Goal: Download file/media

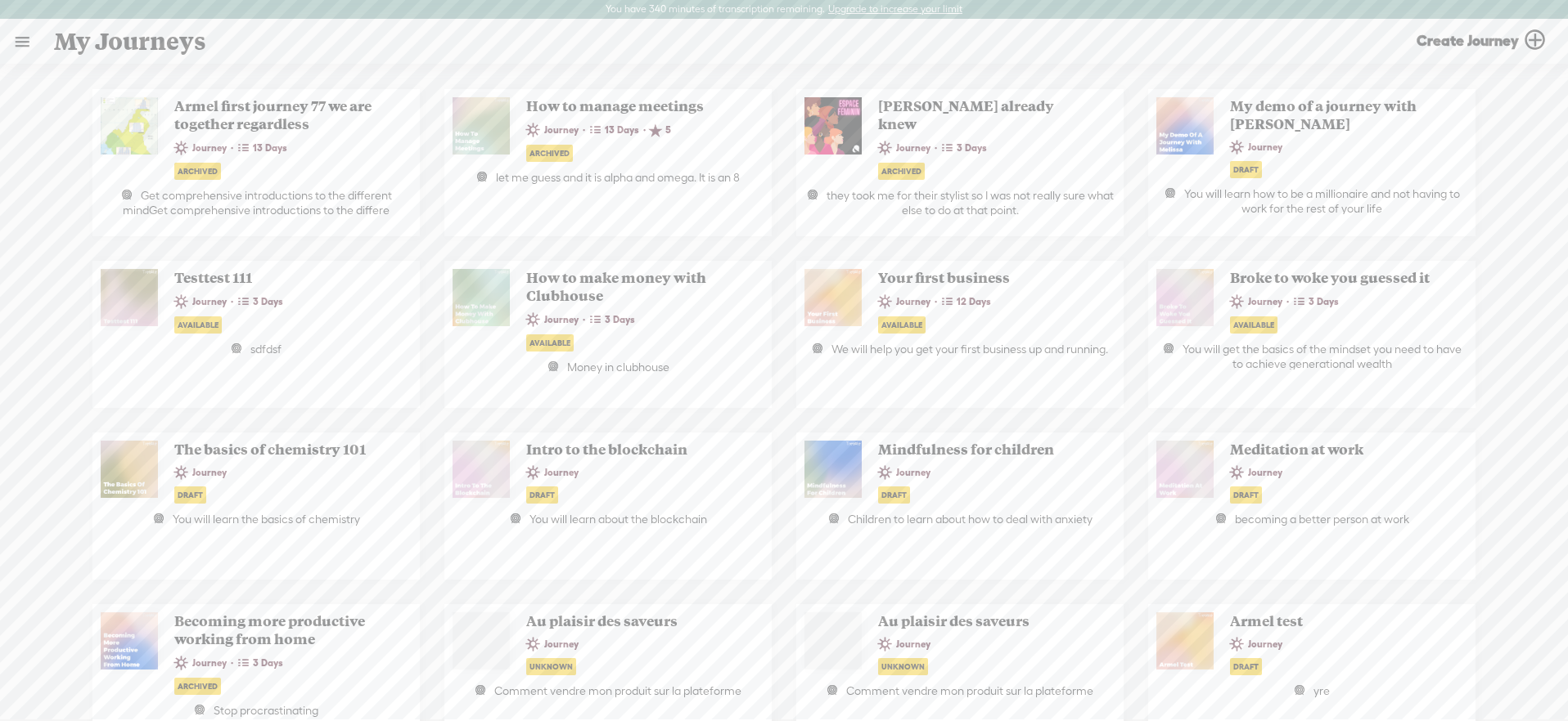
drag, startPoint x: 15, startPoint y: 32, endPoint x: 28, endPoint y: 49, distance: 21.4
click at [15, 32] on link at bounding box center [22, 42] width 43 height 43
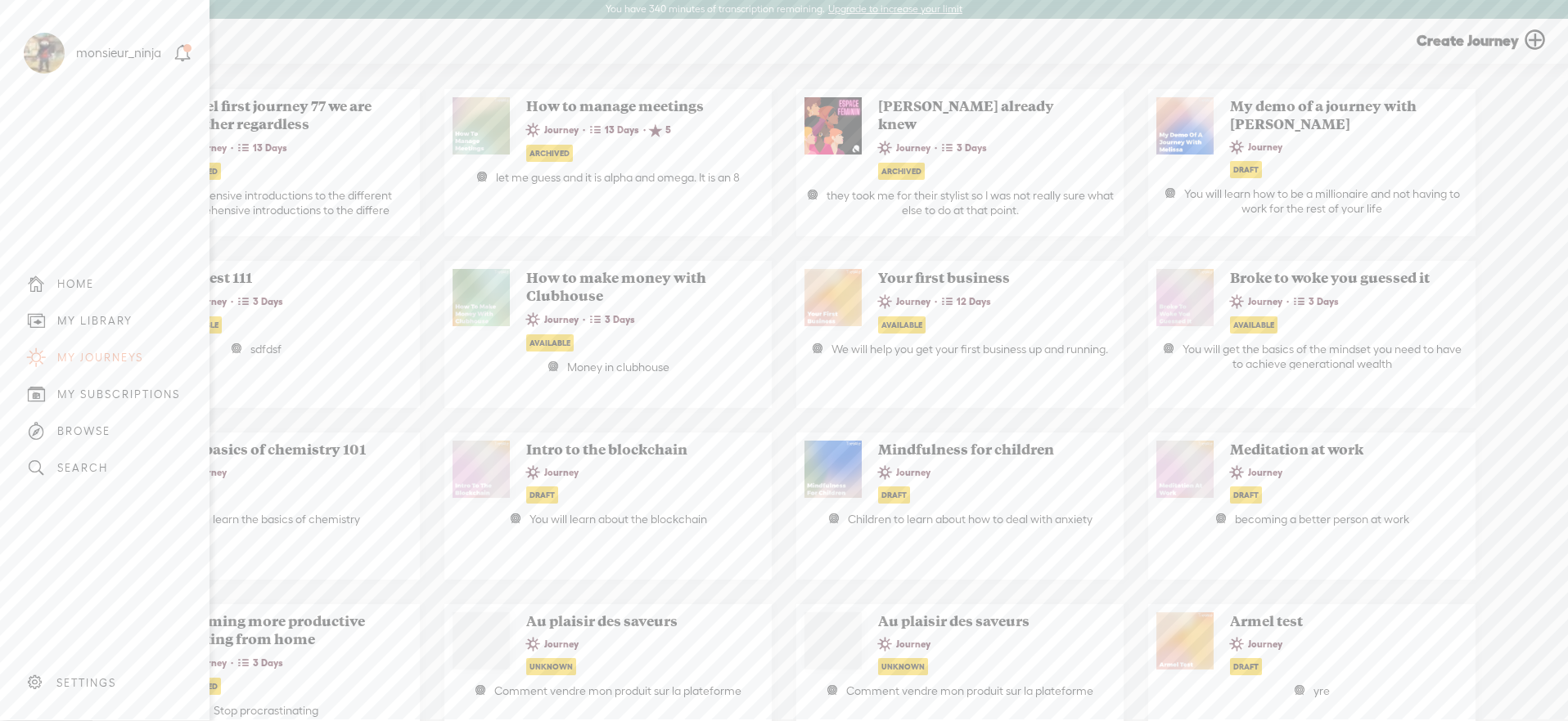
drag, startPoint x: 116, startPoint y: 319, endPoint x: 115, endPoint y: 280, distance: 39.0
click at [115, 319] on div "MY LIBRARY" at bounding box center [95, 321] width 76 height 14
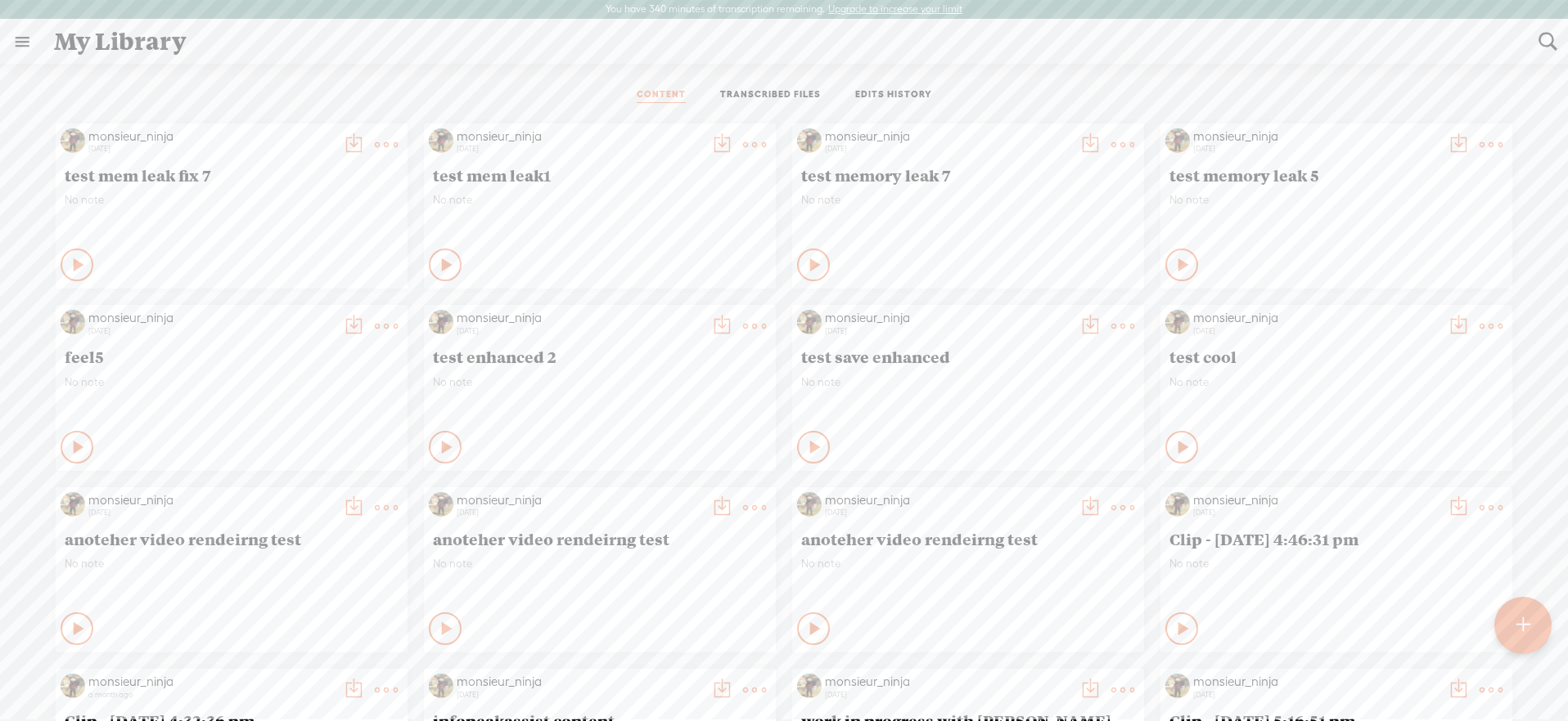
click at [377, 143] on t at bounding box center [386, 145] width 23 height 23
click at [314, 350] on link "Download as..." at bounding box center [302, 350] width 176 height 38
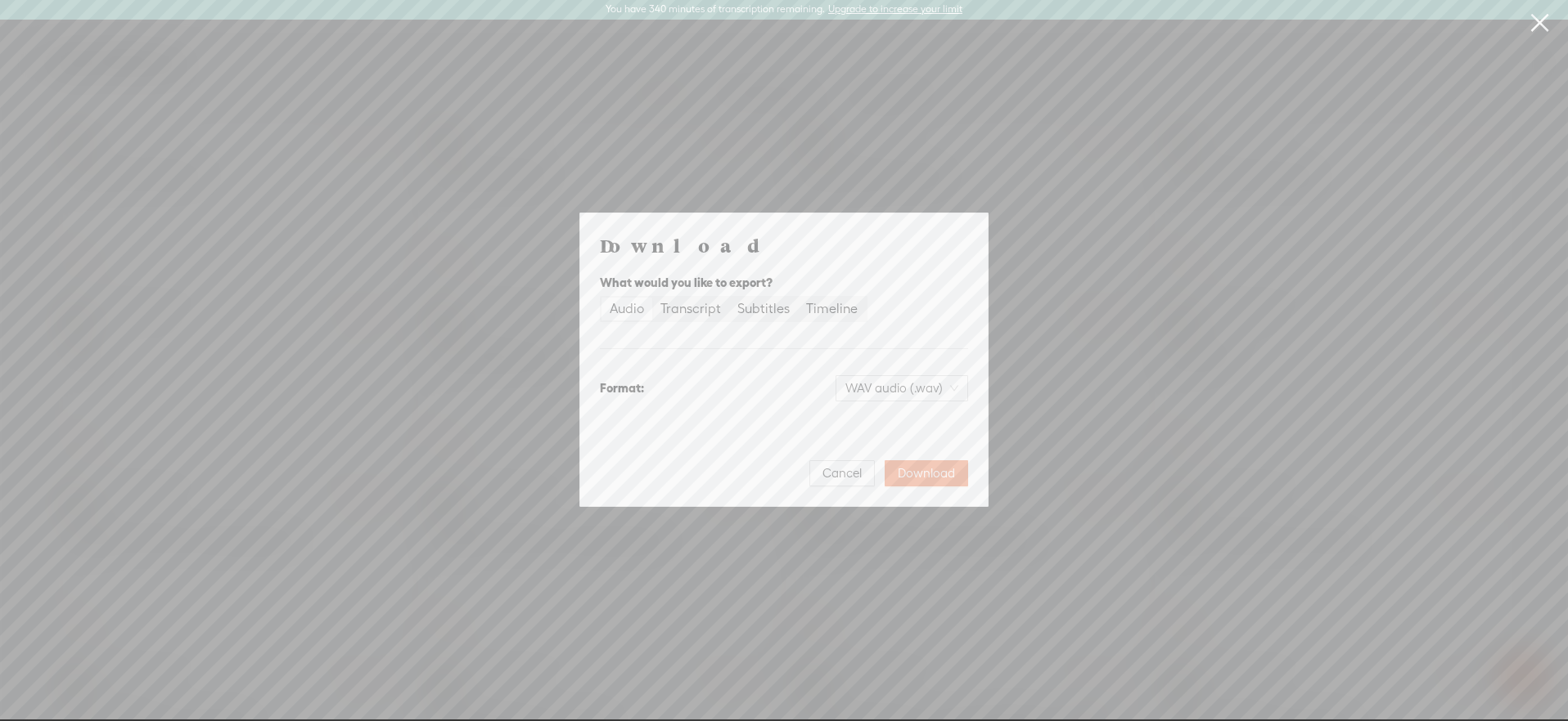
click at [1136, 170] on div "Download What would you like to export? Audio Transcript Subtitles Timeline For…" at bounding box center [784, 360] width 1568 height 720
click at [830, 478] on span "Cancel" at bounding box center [842, 473] width 40 height 16
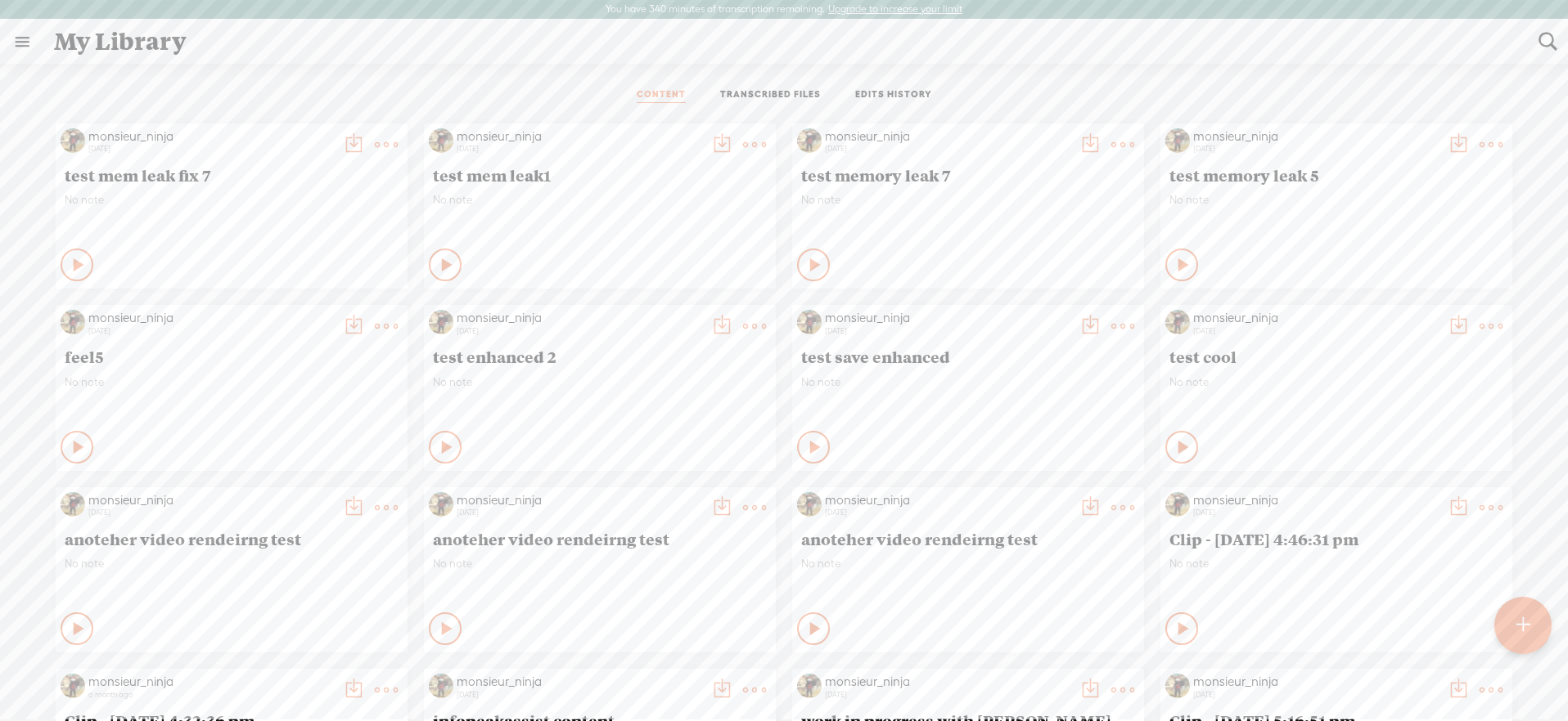
click at [743, 139] on t at bounding box center [754, 145] width 23 height 23
click at [684, 360] on link "Download as..." at bounding box center [670, 350] width 176 height 38
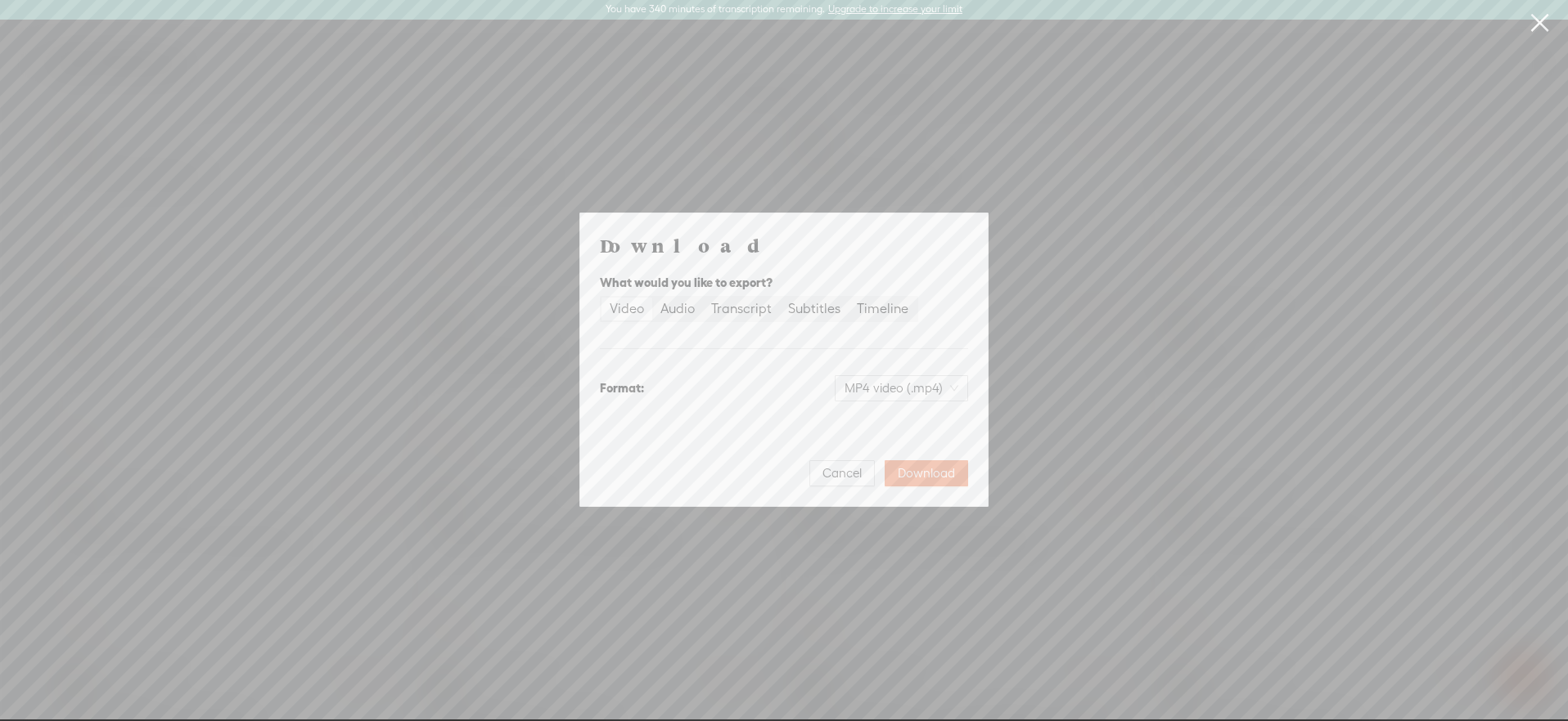
click at [1149, 143] on div "Download What would you like to export? Video Audio Transcript Subtitles Timeli…" at bounding box center [784, 360] width 1568 height 720
click at [913, 463] on button "Download" at bounding box center [926, 473] width 83 height 26
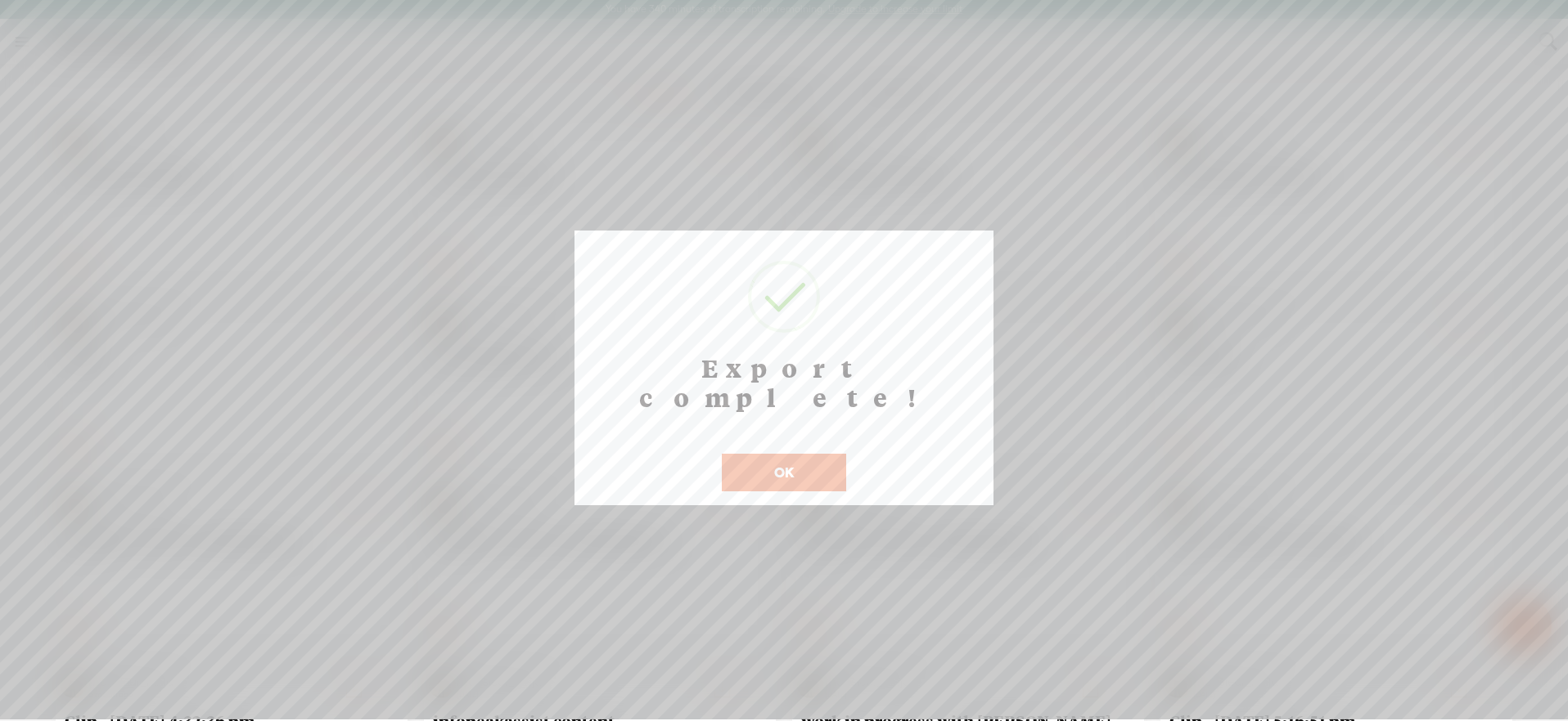
click at [823, 454] on button "OK" at bounding box center [784, 472] width 124 height 38
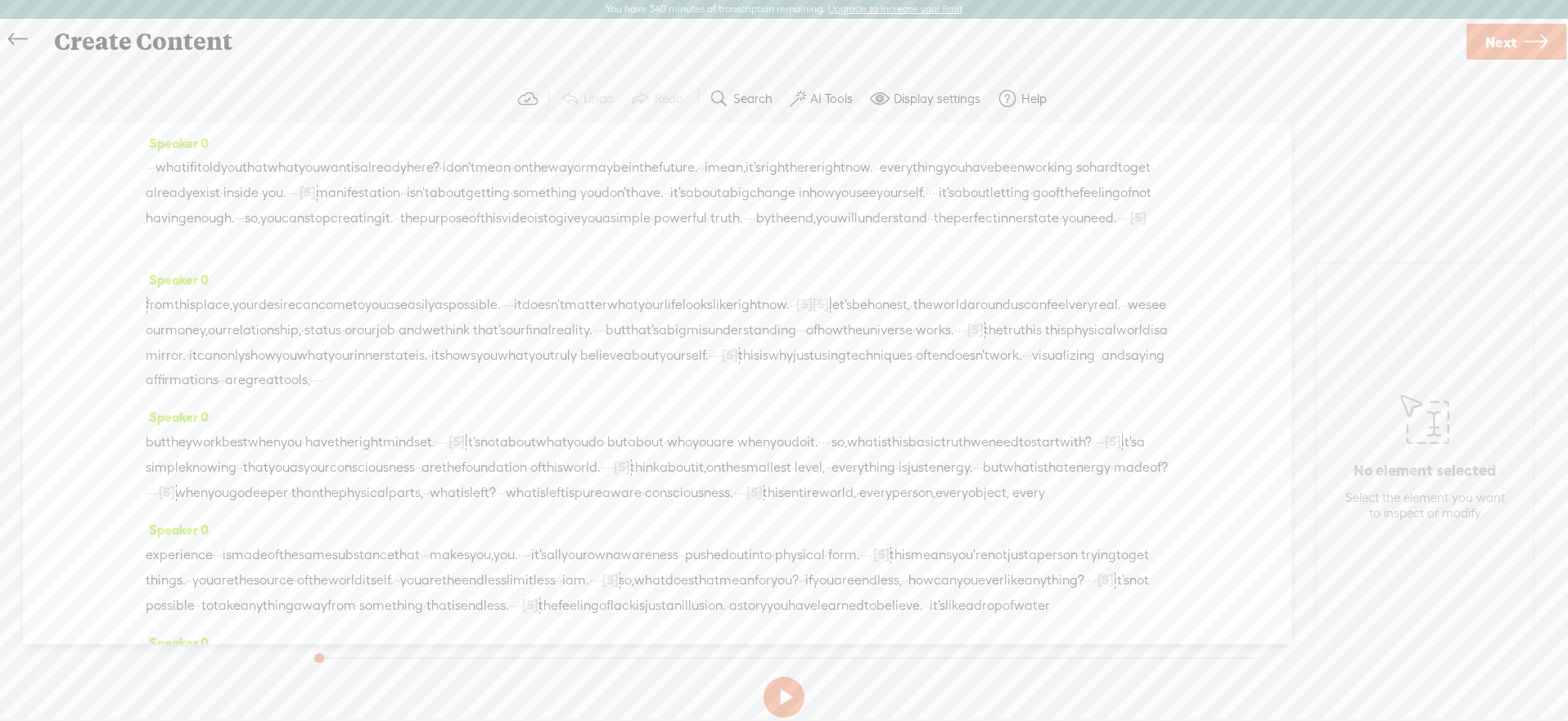
click at [341, 324] on span "status" at bounding box center [323, 329] width 37 height 24
click at [790, 231] on span "end," at bounding box center [803, 218] width 25 height 24
click at [682, 206] on span at bounding box center [682, 204] width 24 height 29
drag, startPoint x: 780, startPoint y: 677, endPoint x: 737, endPoint y: 517, distance: 165.7
click at [779, 677] on button at bounding box center [784, 698] width 41 height 41
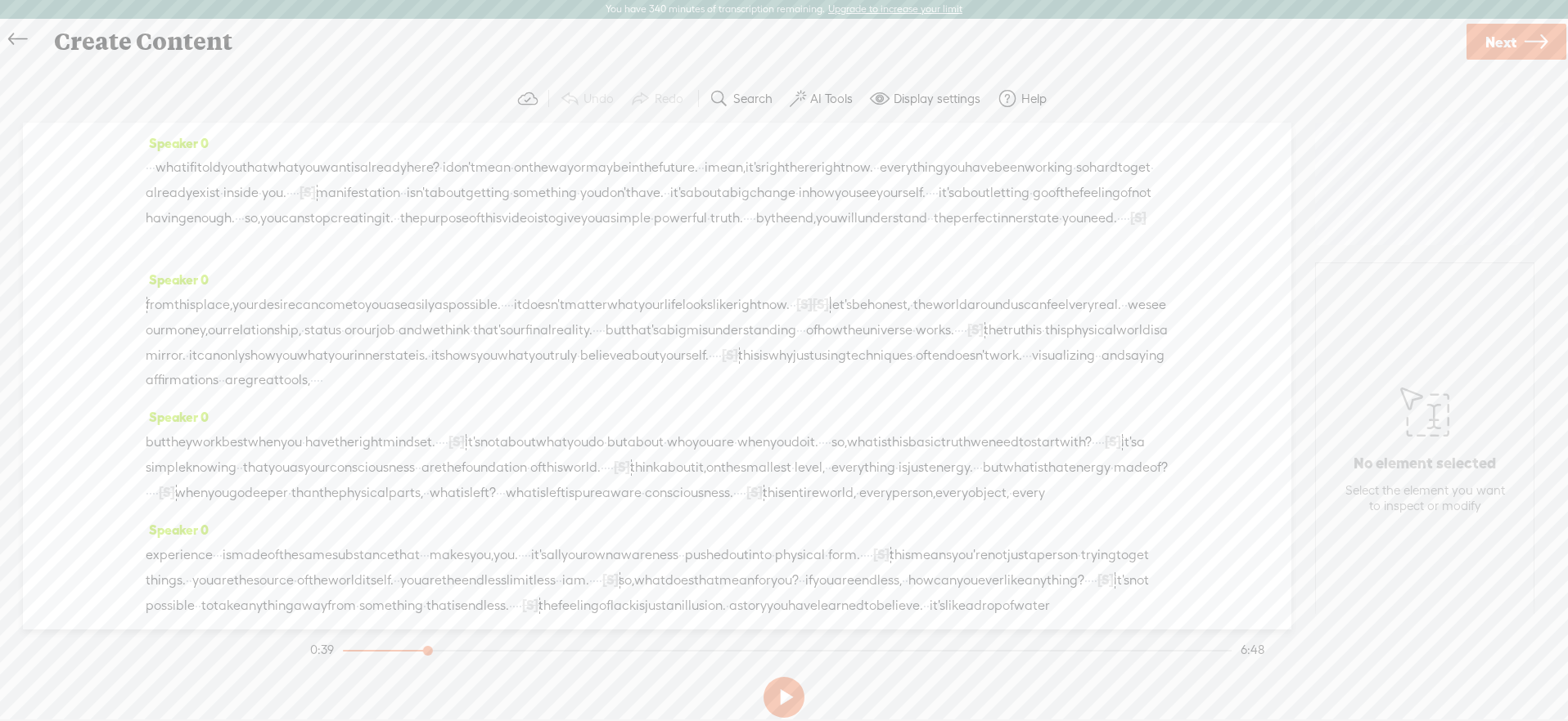
click at [286, 202] on span "you." at bounding box center [273, 192] width 24 height 24
click at [671, 160] on span at bounding box center [674, 153] width 24 height 29
click at [792, 703] on button at bounding box center [784, 698] width 41 height 41
click at [846, 368] on span "techniques" at bounding box center [879, 355] width 66 height 24
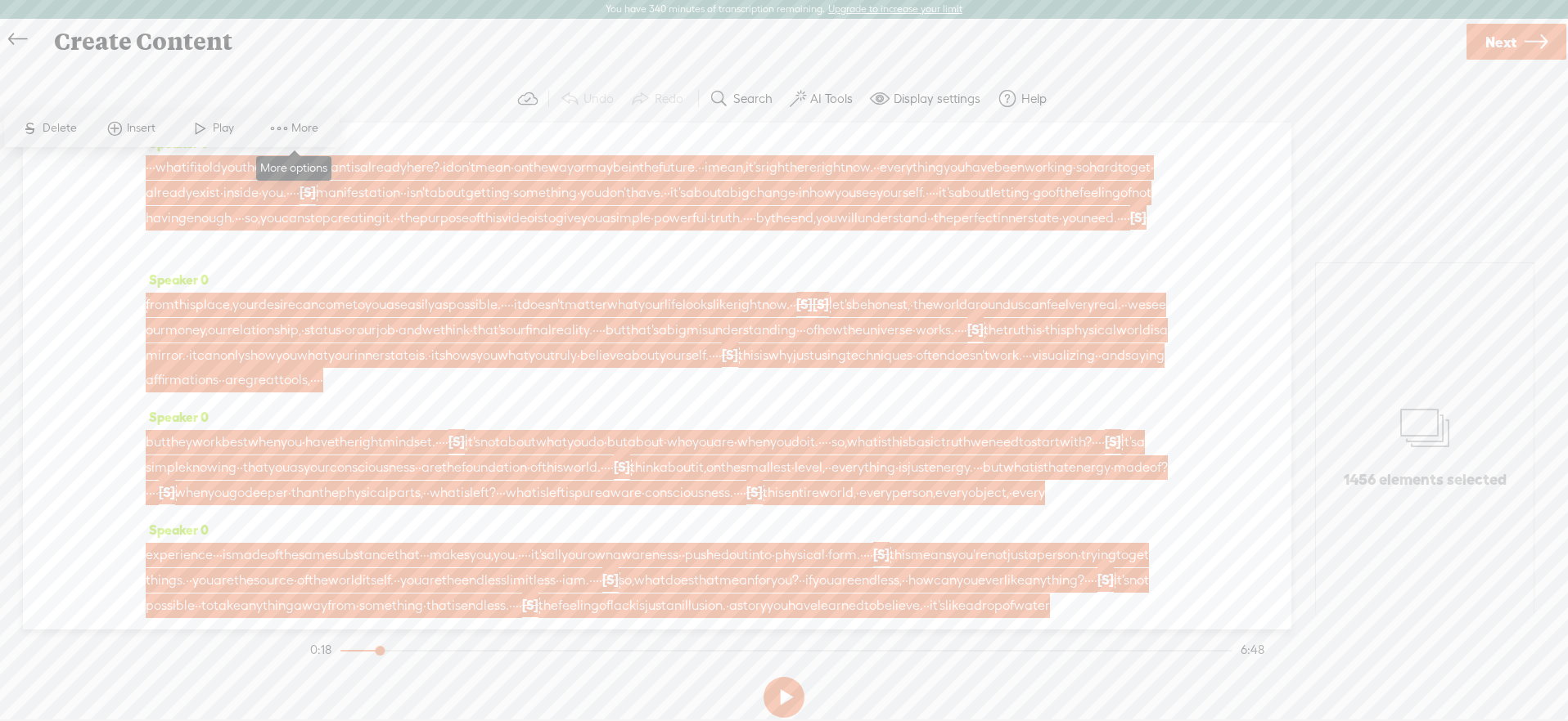
click at [315, 135] on span "More" at bounding box center [306, 128] width 31 height 16
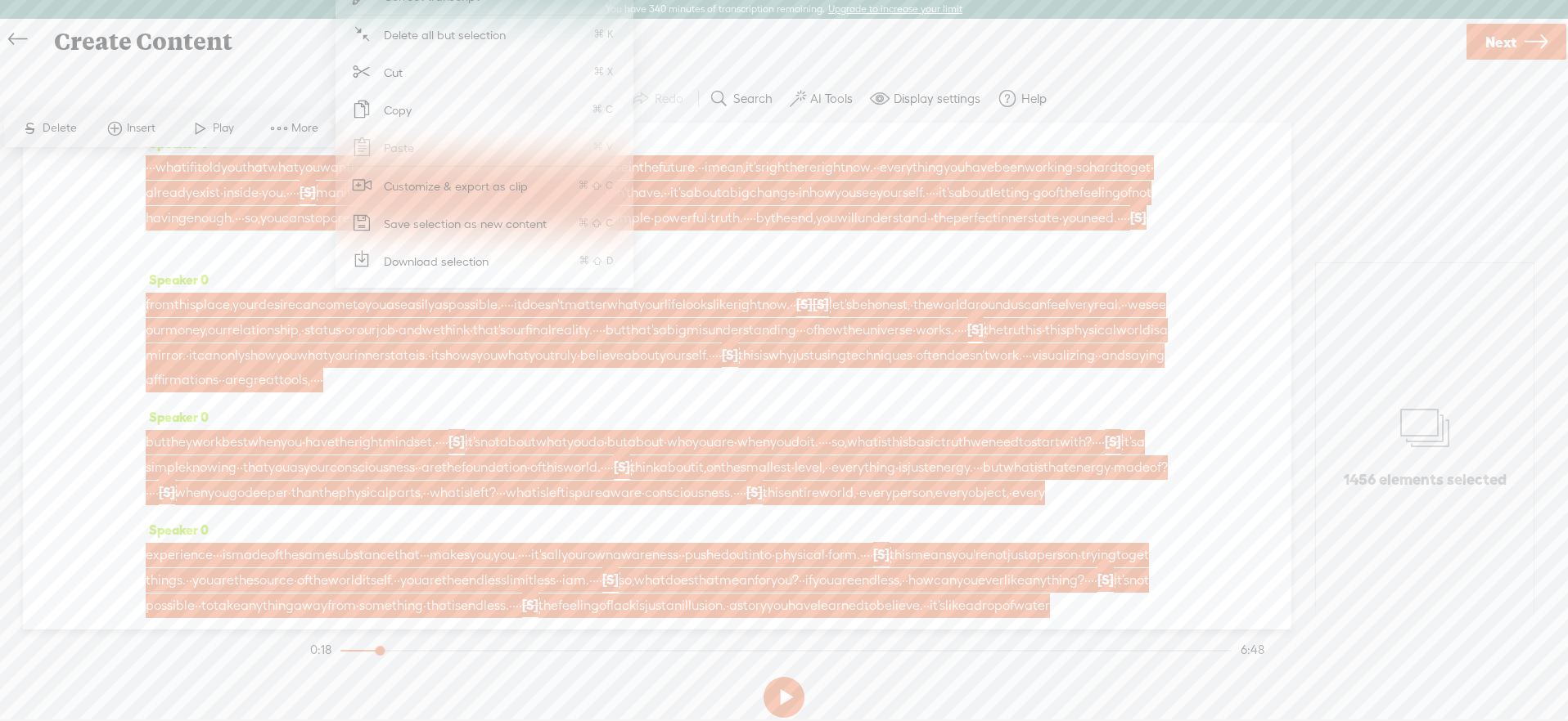
click at [420, 254] on span "Download selection" at bounding box center [436, 262] width 170 height 37
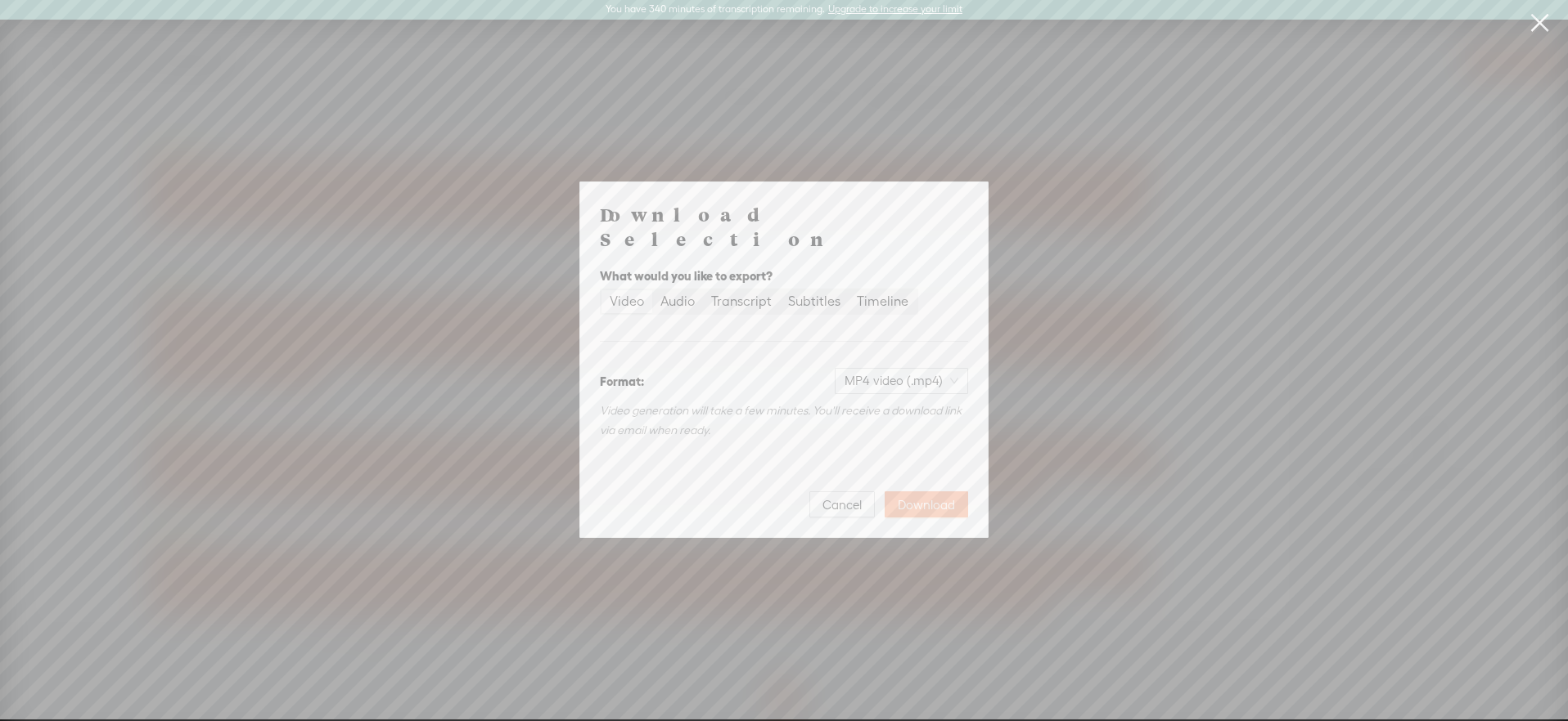
click at [894, 491] on button "Download" at bounding box center [926, 504] width 83 height 26
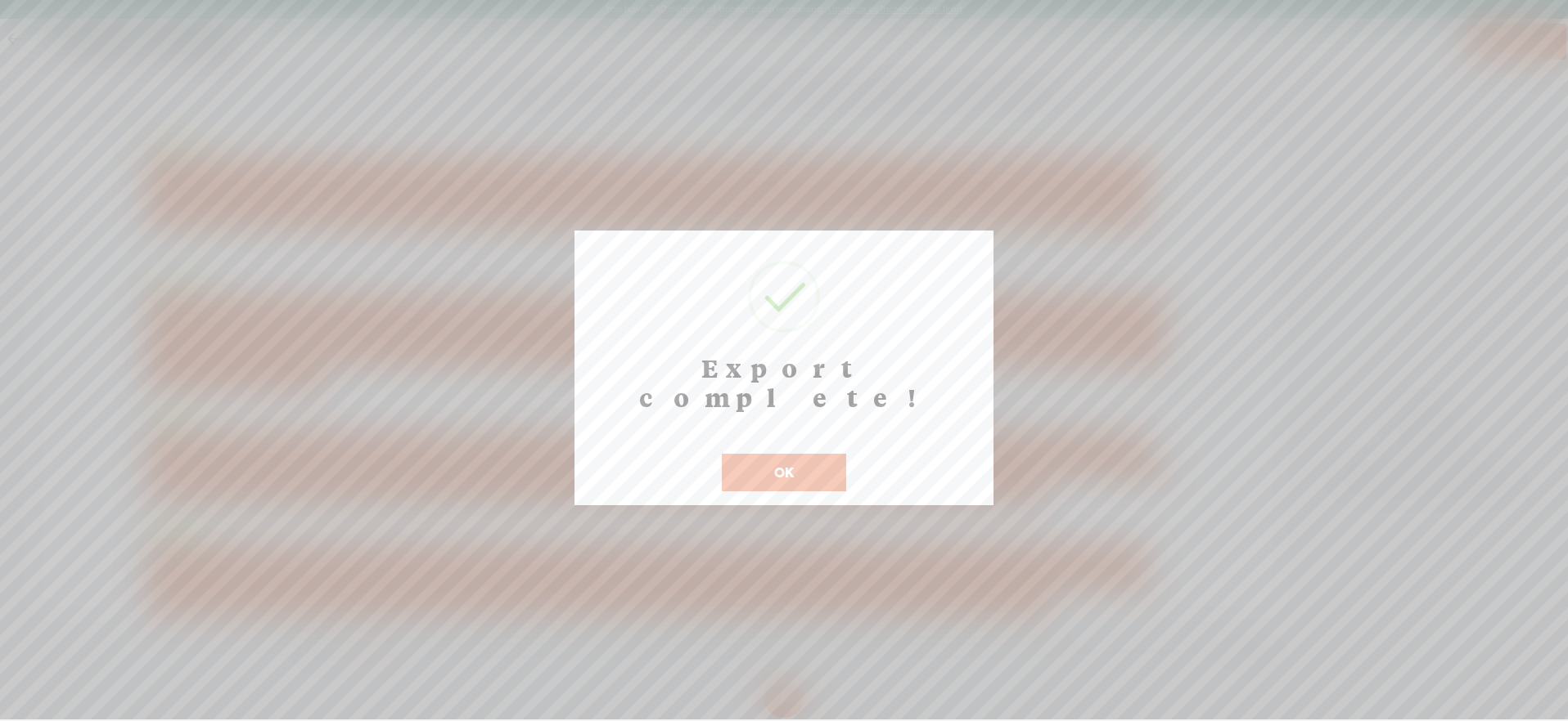
drag, startPoint x: 835, startPoint y: 442, endPoint x: 866, endPoint y: 399, distance: 53.0
click at [835, 454] on button "OK" at bounding box center [784, 472] width 124 height 38
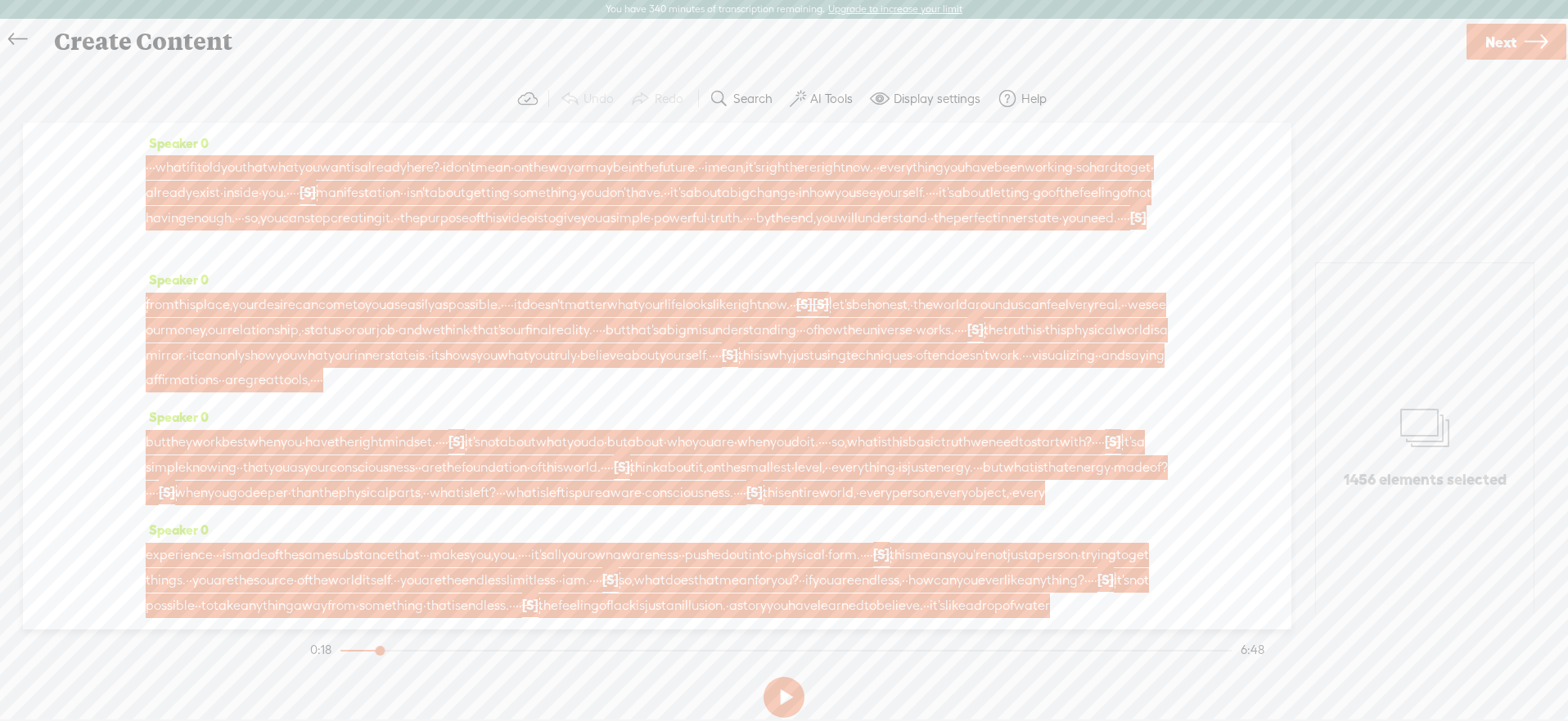
click at [242, 160] on span "you" at bounding box center [232, 167] width 21 height 24
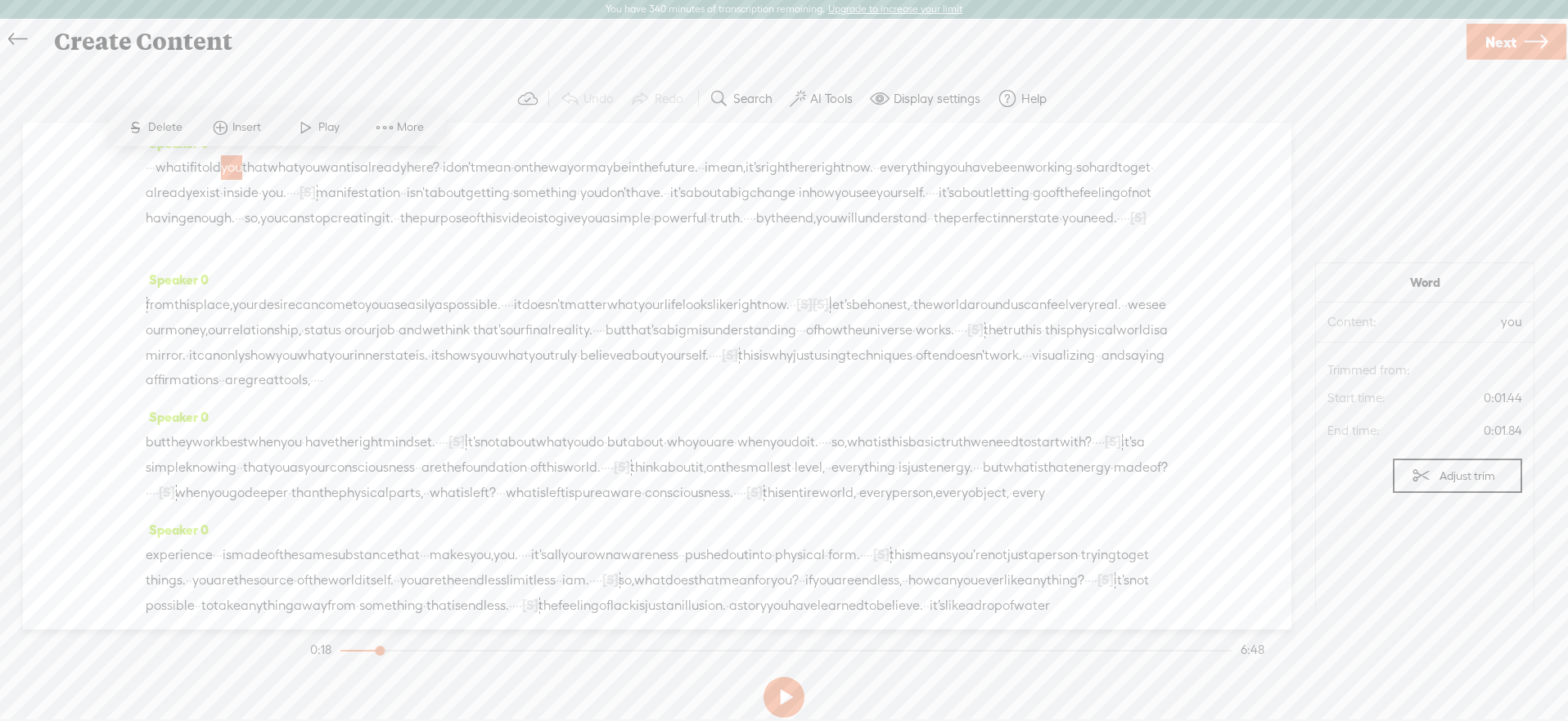
scroll to position [1, 0]
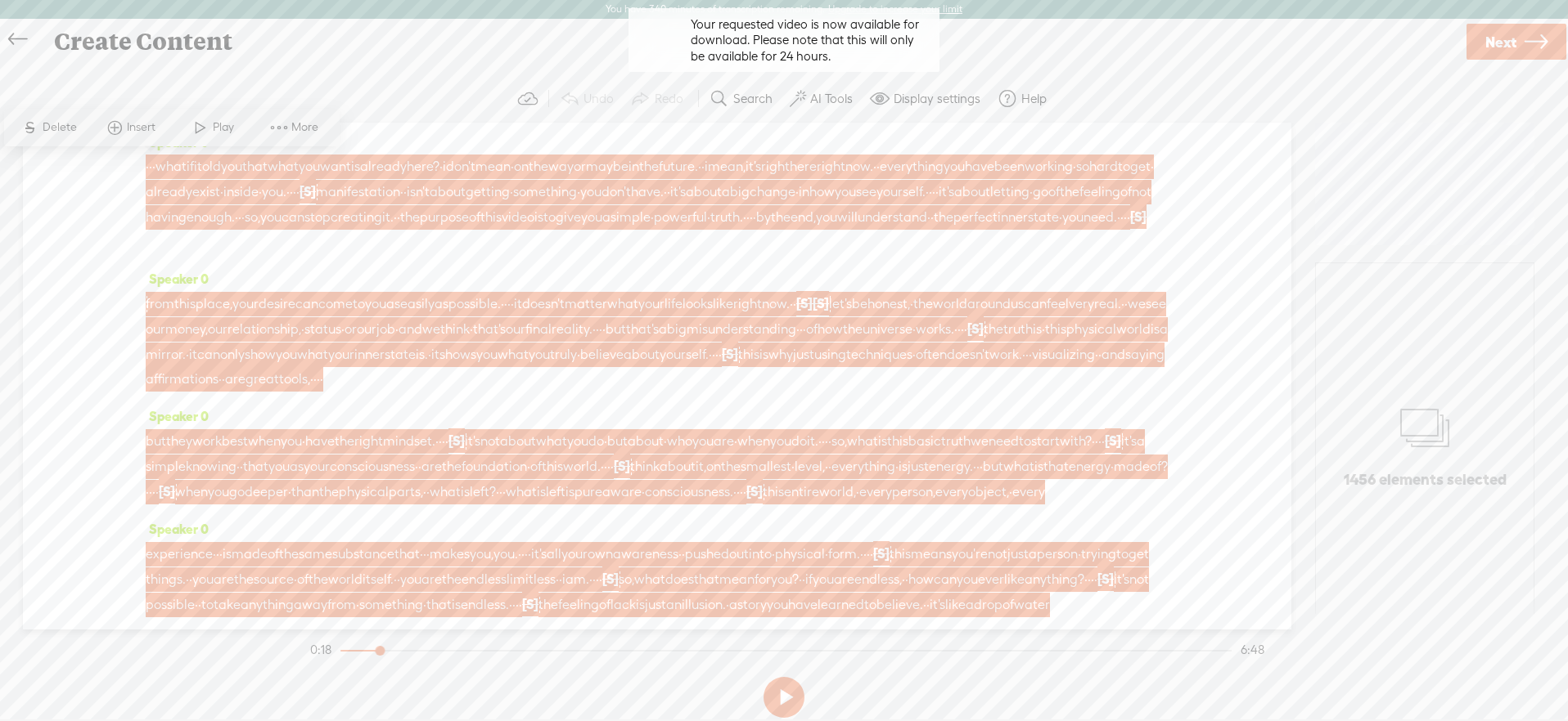
click at [282, 127] on span at bounding box center [278, 127] width 24 height 29
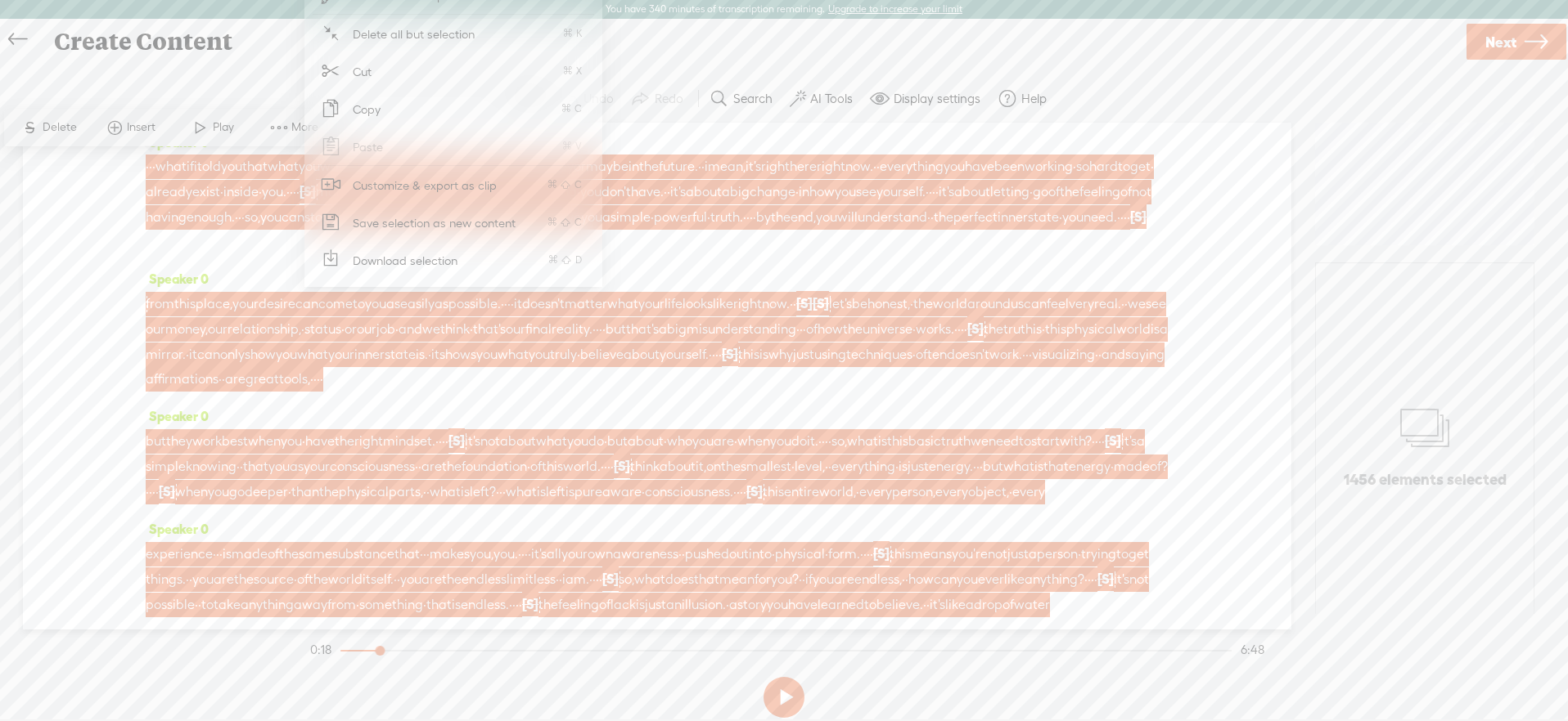
click at [463, 265] on span "Download selection" at bounding box center [405, 261] width 170 height 37
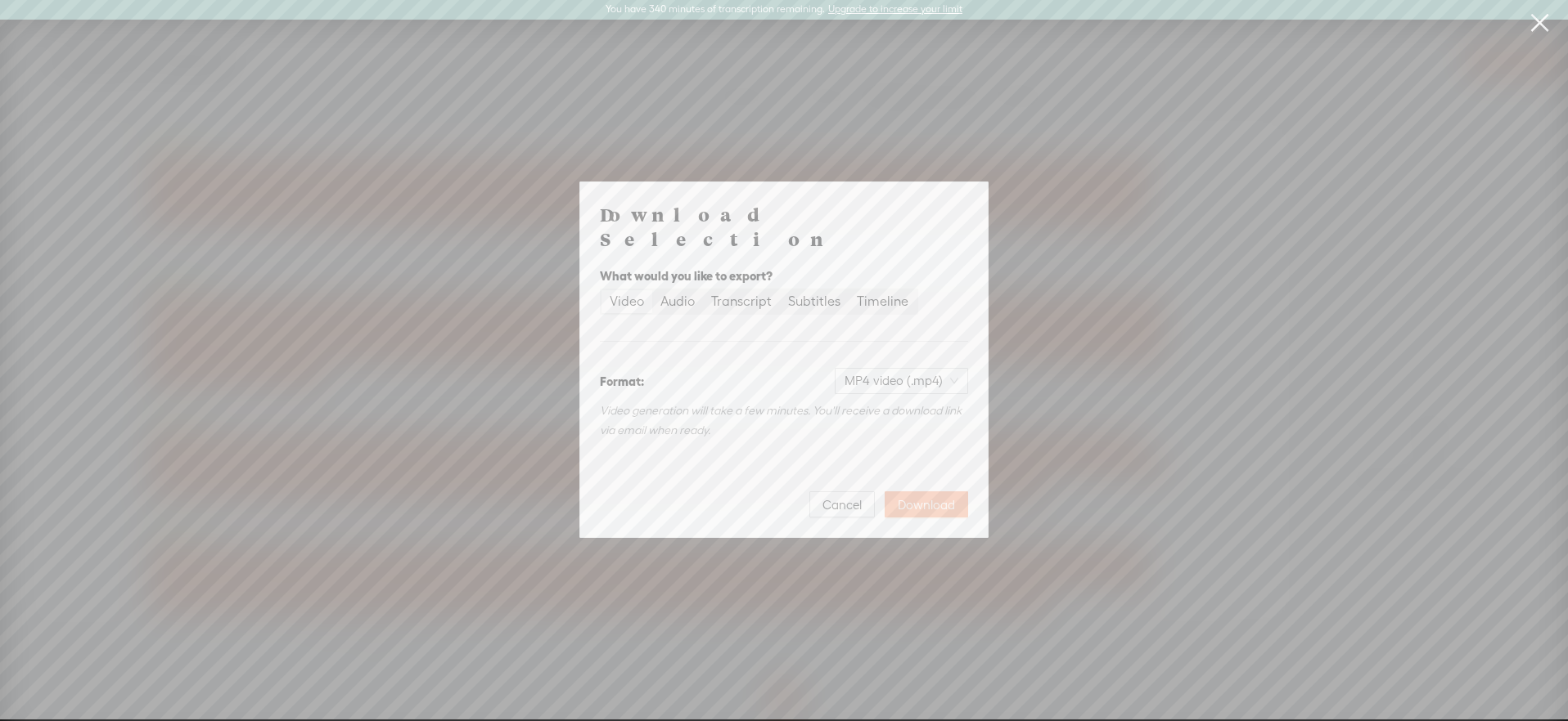
click at [918, 491] on button "Download" at bounding box center [926, 504] width 83 height 26
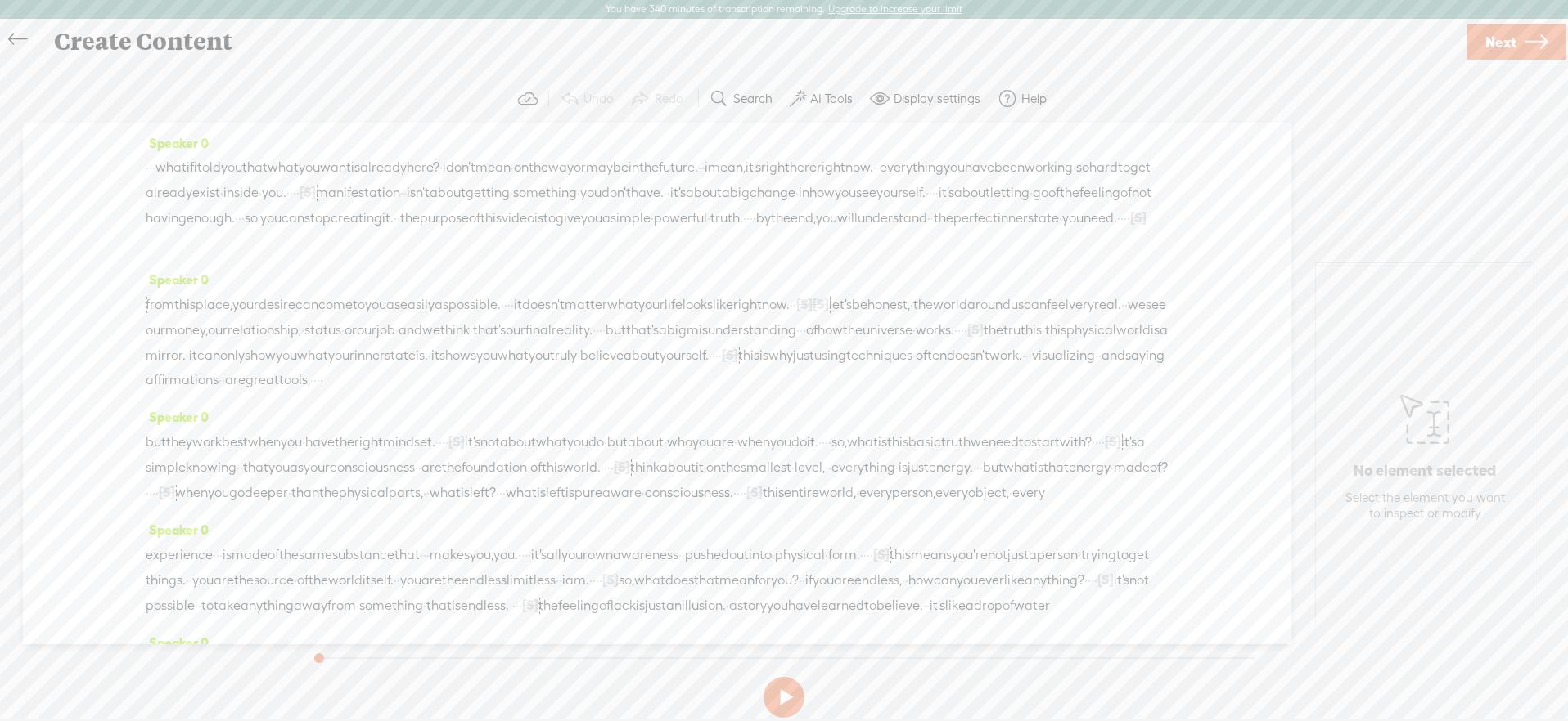
click at [990, 205] on span "letting" at bounding box center [1009, 192] width 40 height 24
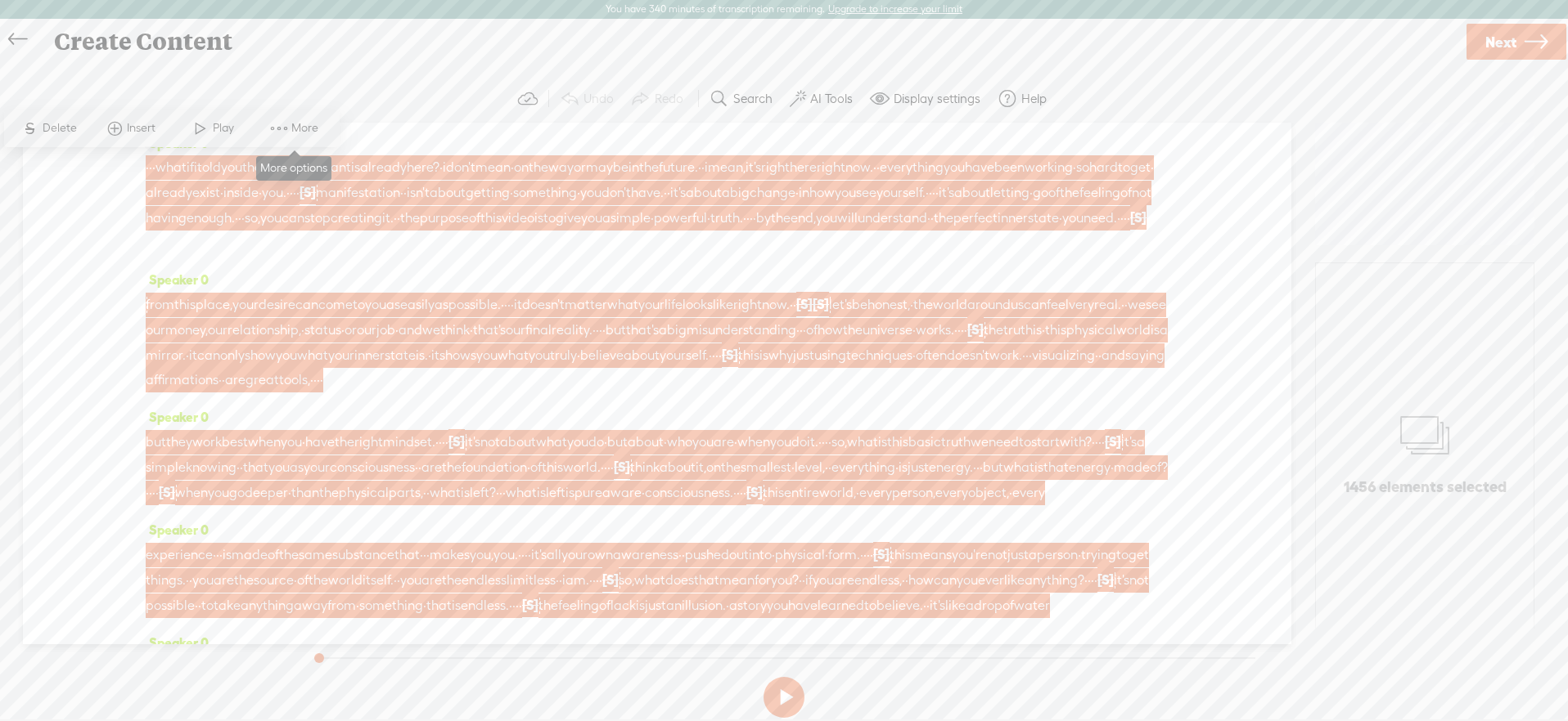
click at [290, 138] on span at bounding box center [278, 128] width 24 height 29
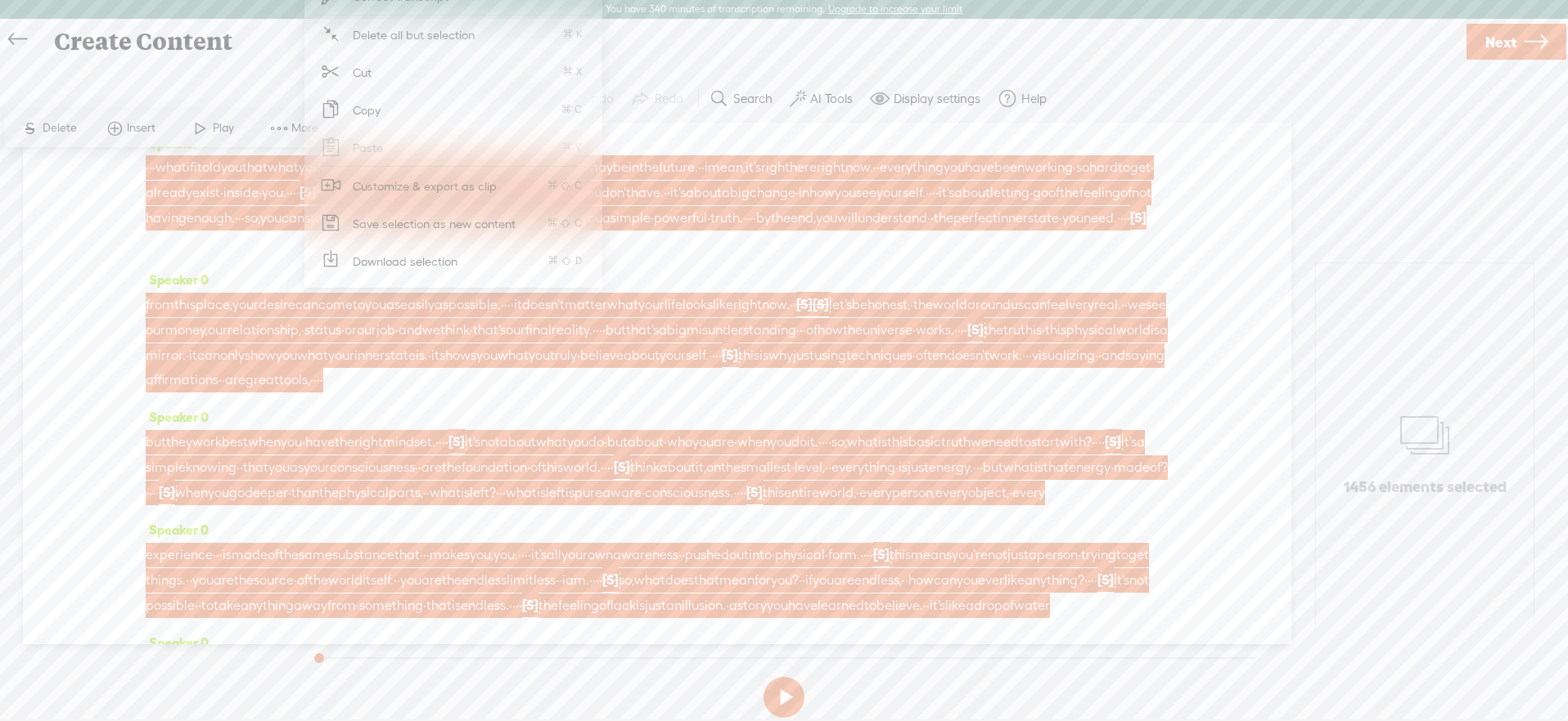
click at [370, 265] on span "Download selection" at bounding box center [405, 262] width 170 height 37
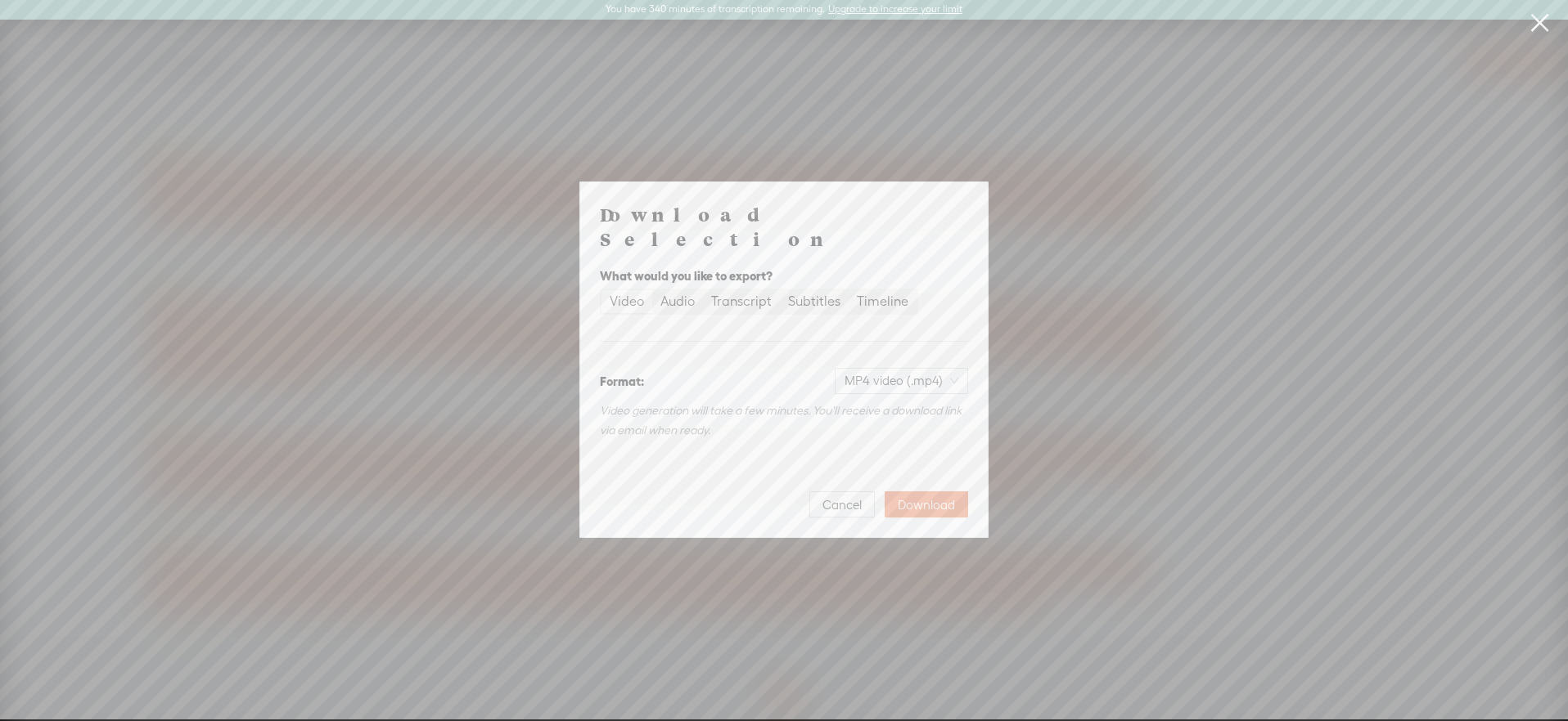
click at [907, 491] on button "Download" at bounding box center [926, 504] width 83 height 26
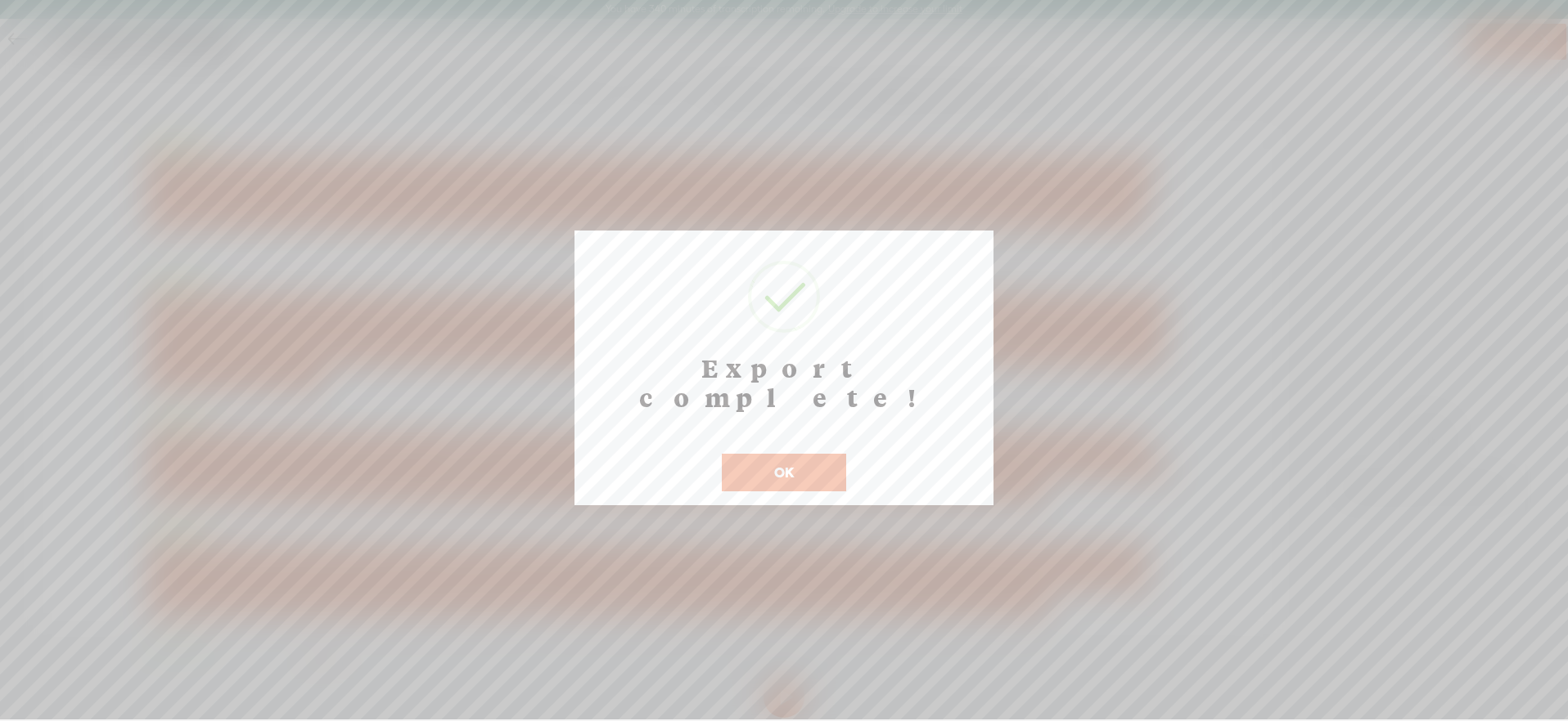
drag, startPoint x: 811, startPoint y: 440, endPoint x: 808, endPoint y: 421, distance: 19.2
click at [810, 454] on button "OK" at bounding box center [784, 472] width 124 height 38
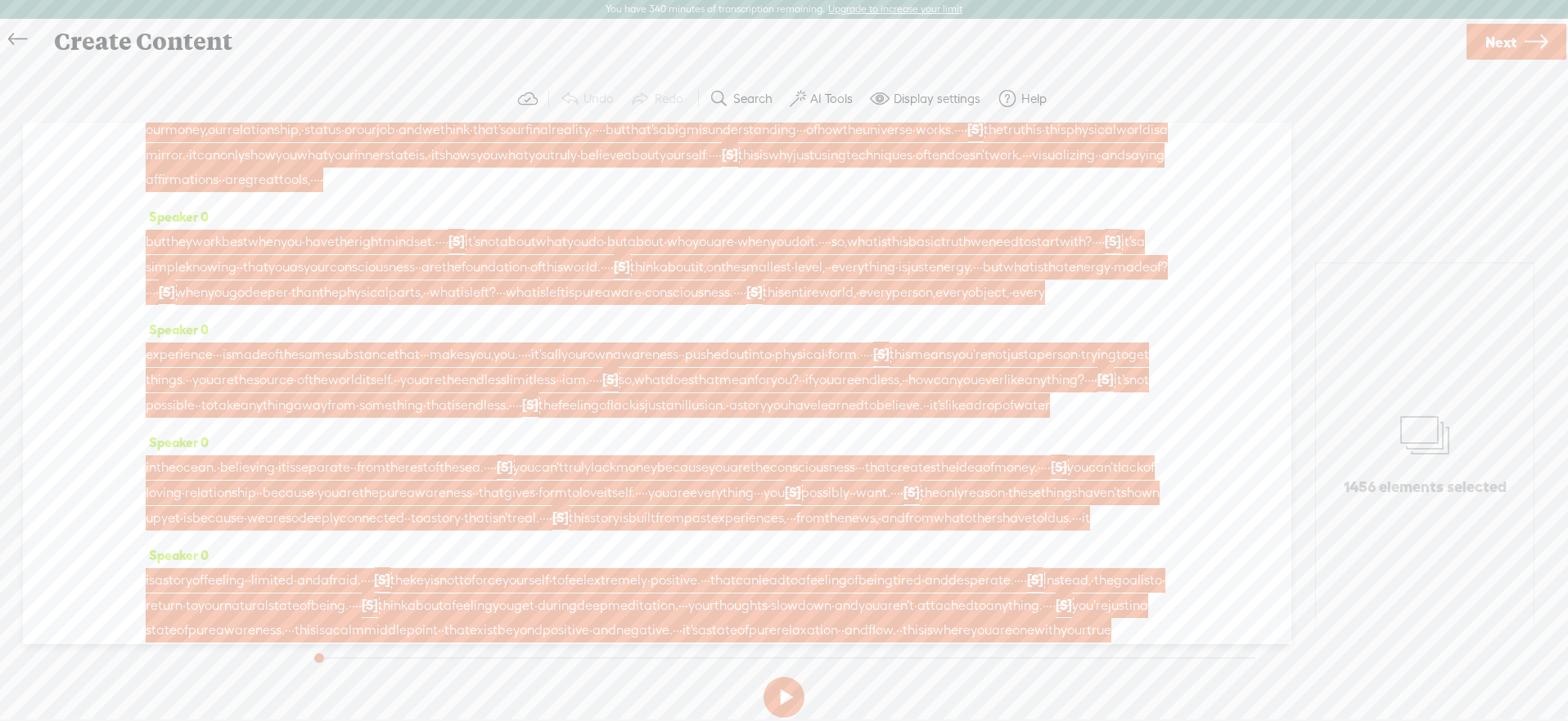
scroll to position [204, 0]
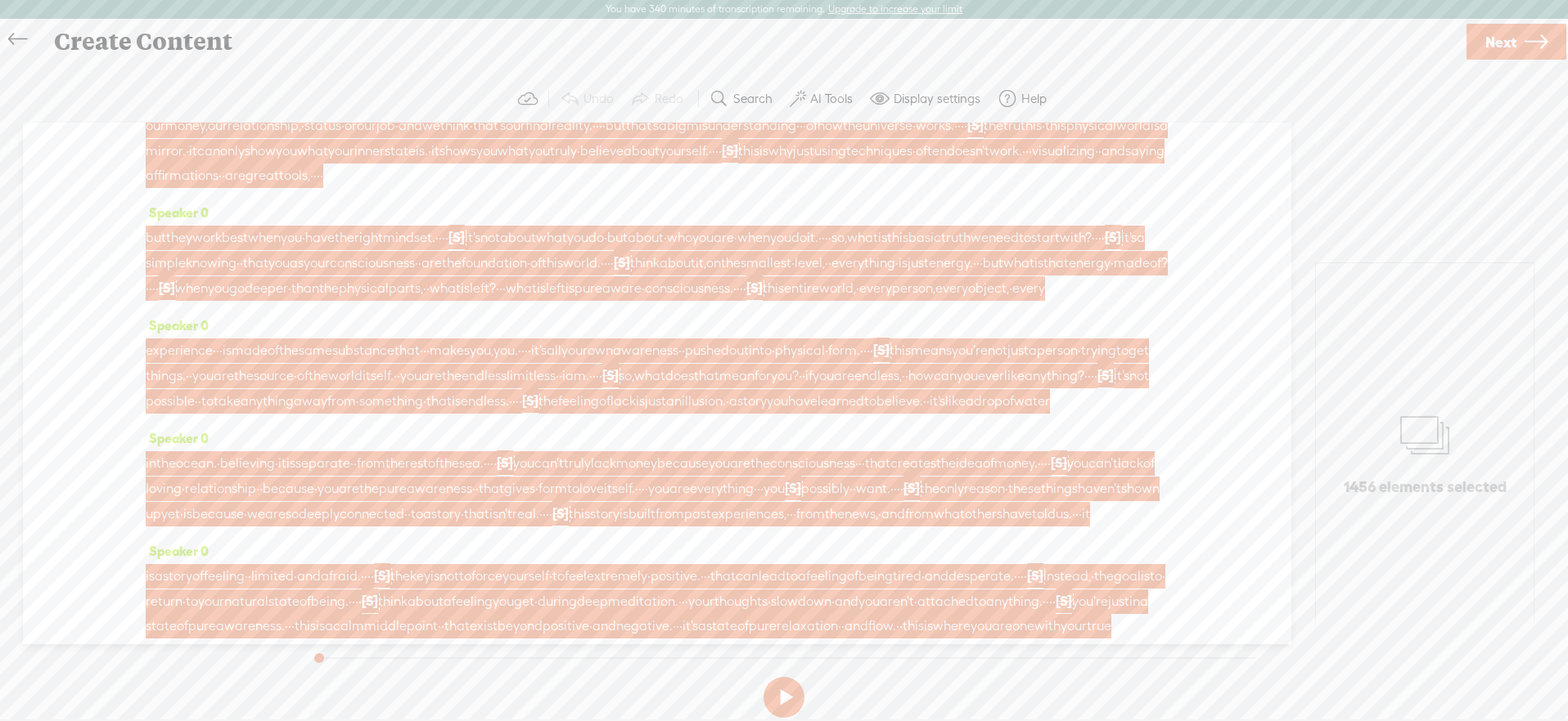
click at [552, 136] on span "final" at bounding box center [538, 125] width 26 height 24
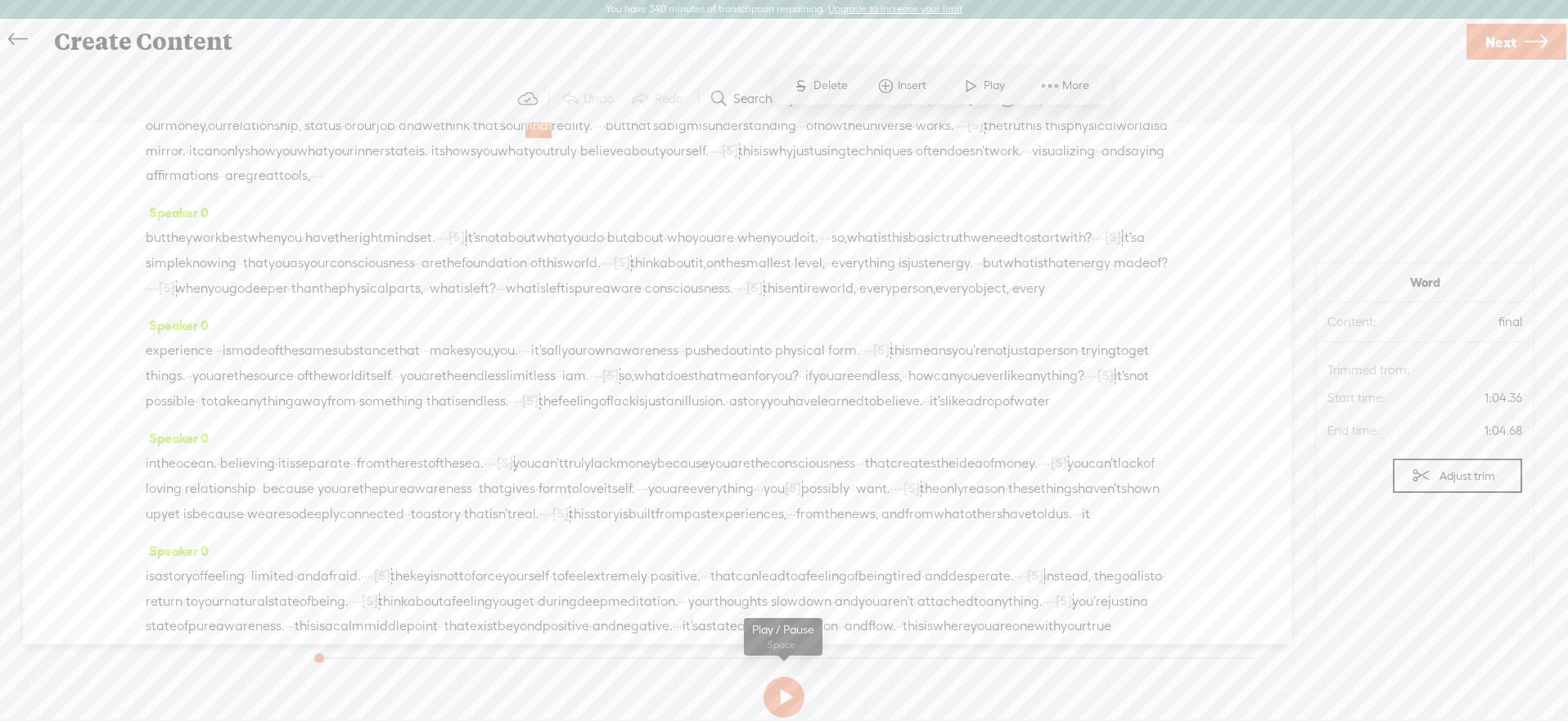
click at [785, 681] on button at bounding box center [784, 698] width 41 height 41
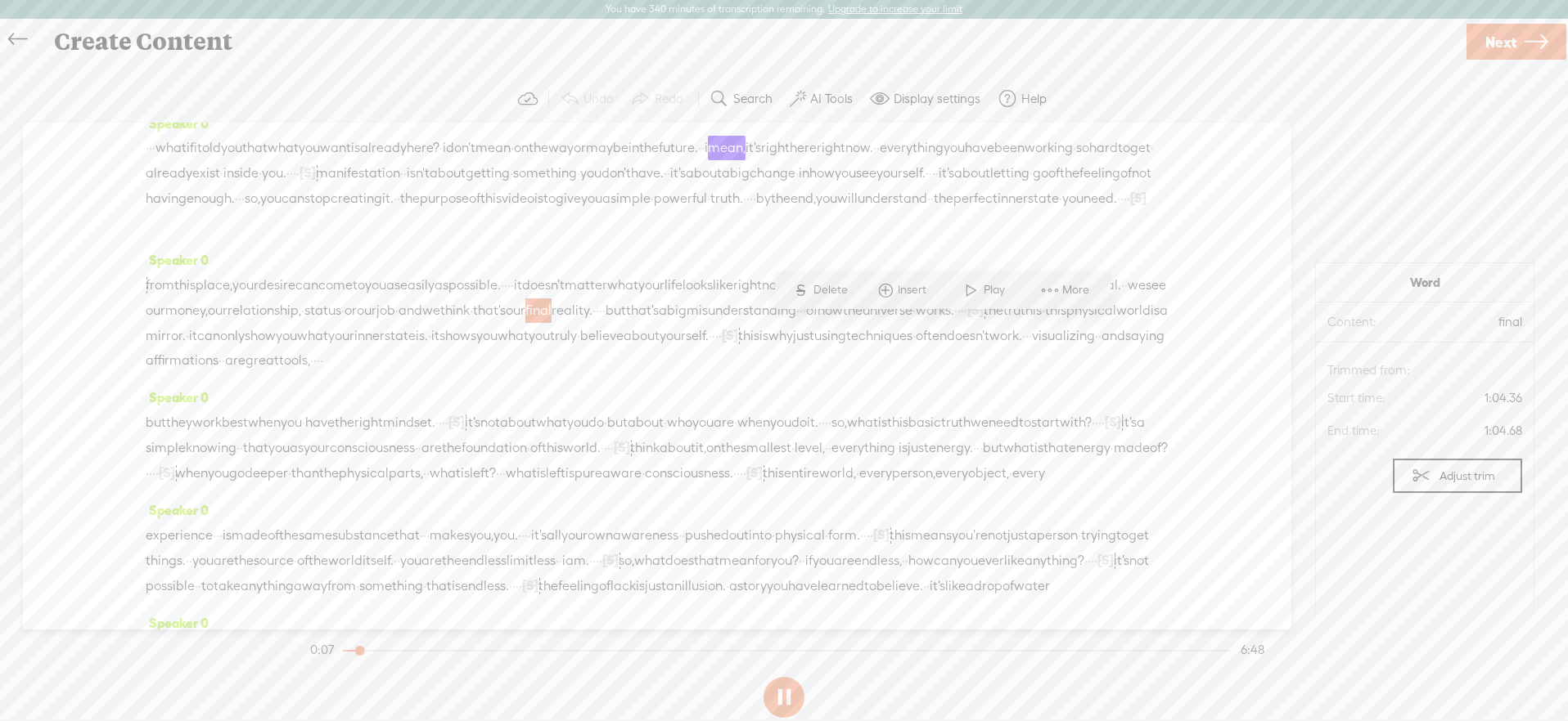
scroll to position [0, 0]
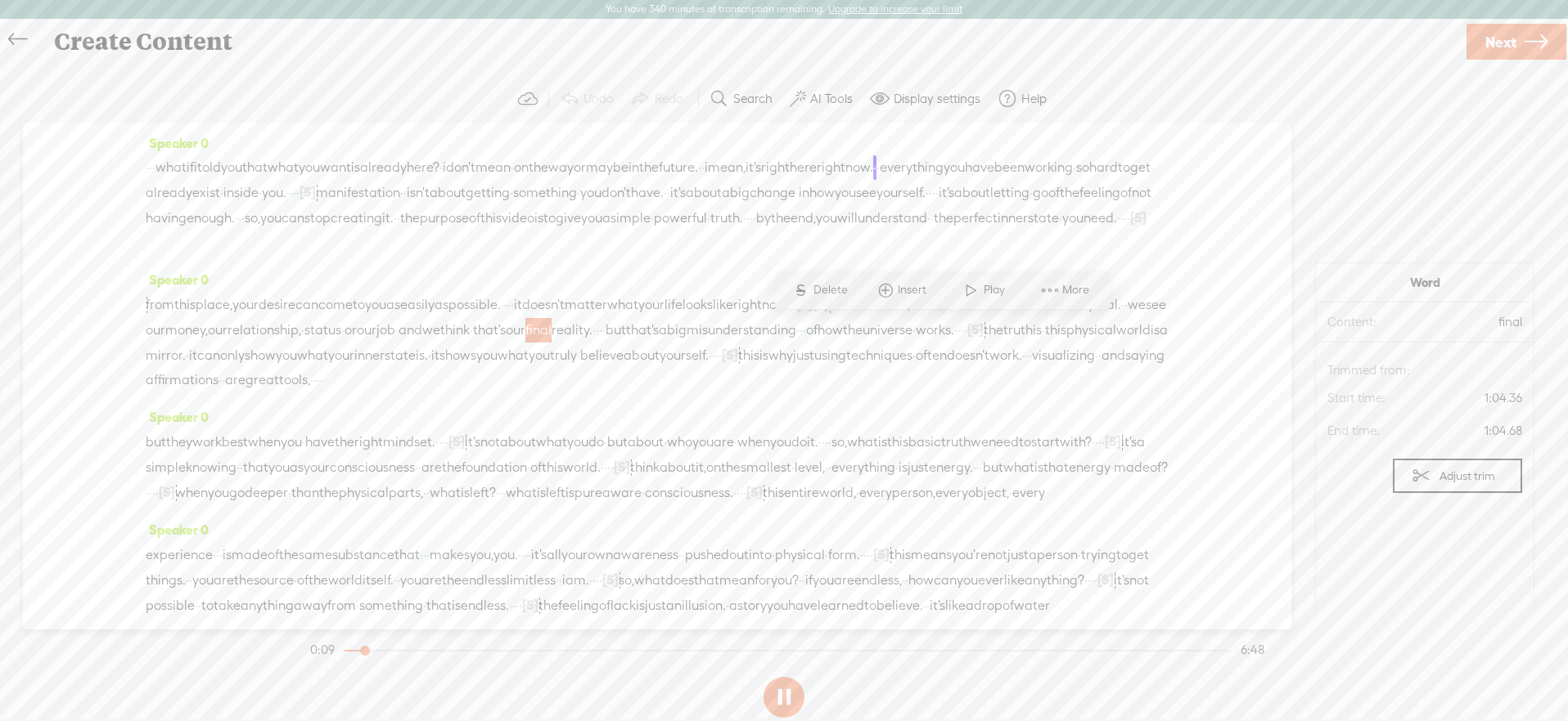
click at [859, 505] on span "every" at bounding box center [876, 492] width 33 height 24
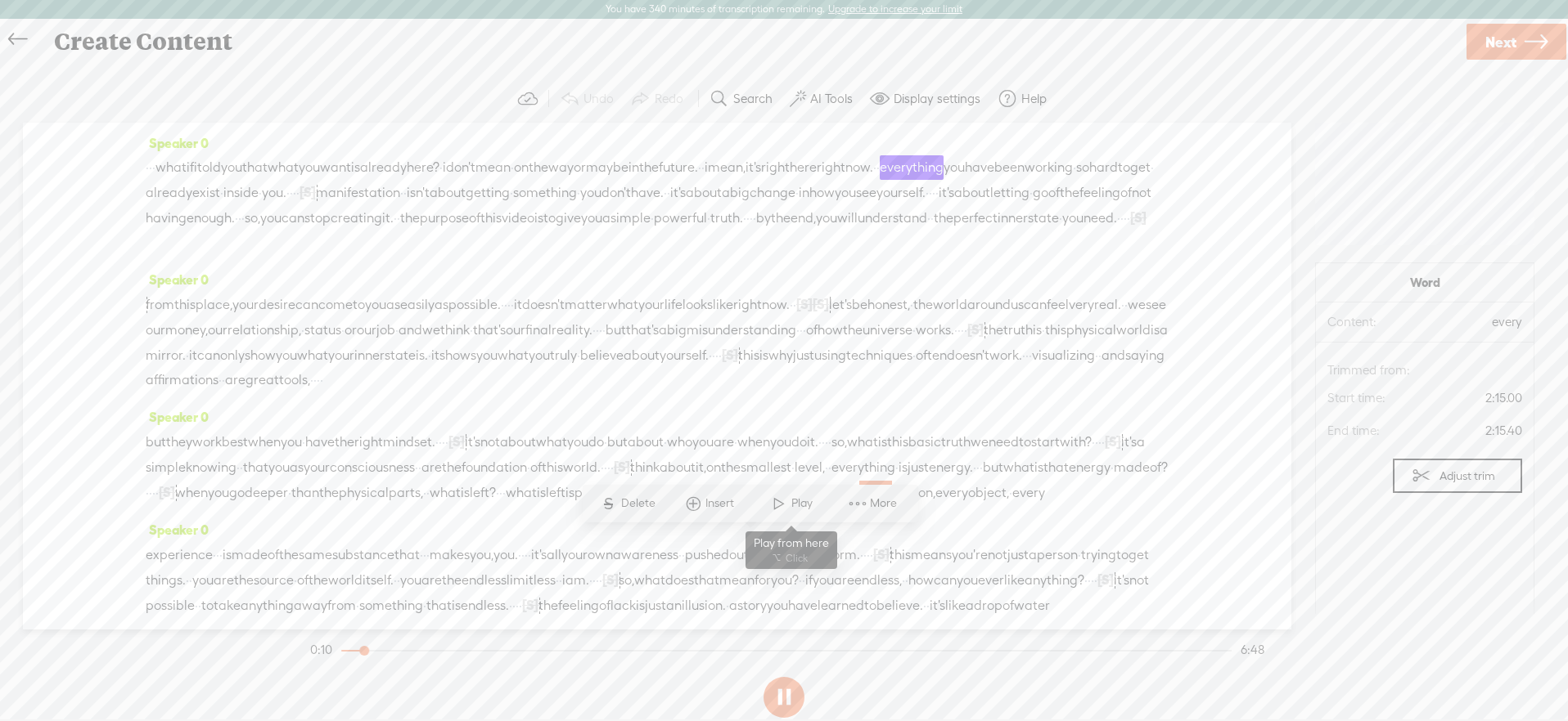
click at [783, 495] on span at bounding box center [779, 504] width 24 height 29
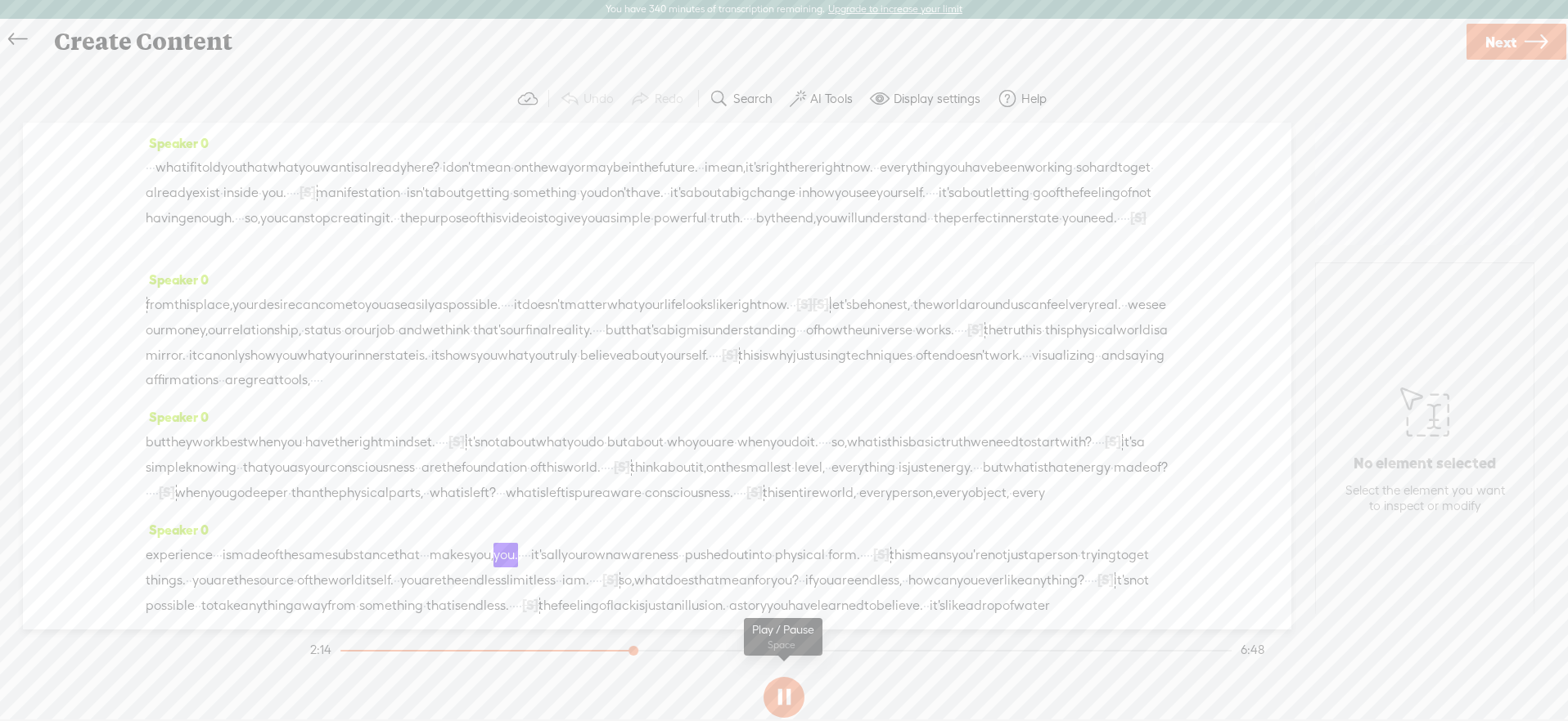
click at [789, 689] on button at bounding box center [784, 698] width 41 height 41
click at [924, 97] on label "Display settings" at bounding box center [936, 99] width 86 height 16
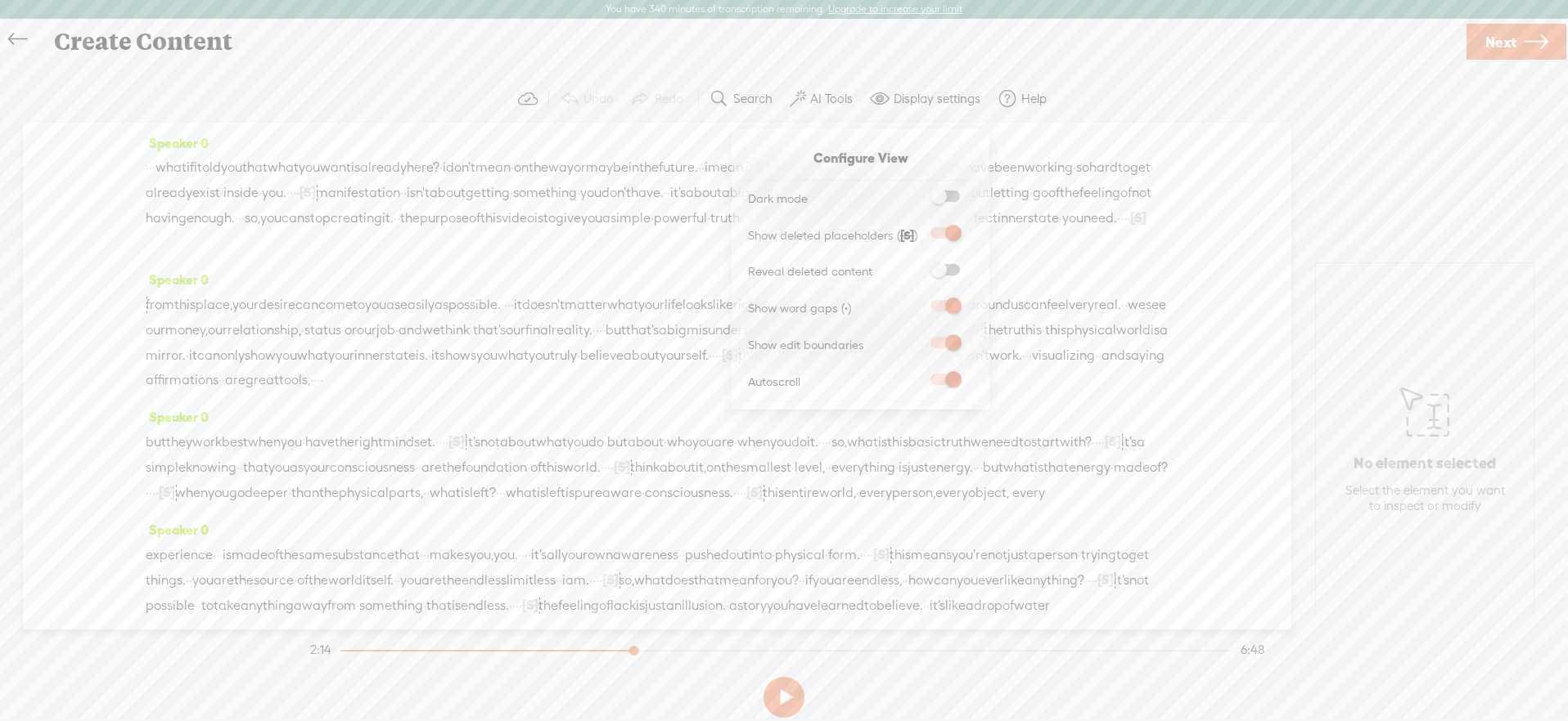
click at [946, 269] on span at bounding box center [944, 270] width 29 height 12
click at [917, 265] on input "checkbox" at bounding box center [917, 265] width 0 height 0
click at [1076, 77] on section "Undo Redo Search Remove Background Noise AI Tools Configure Magic Sound Enhance…" at bounding box center [784, 99] width 1535 height 47
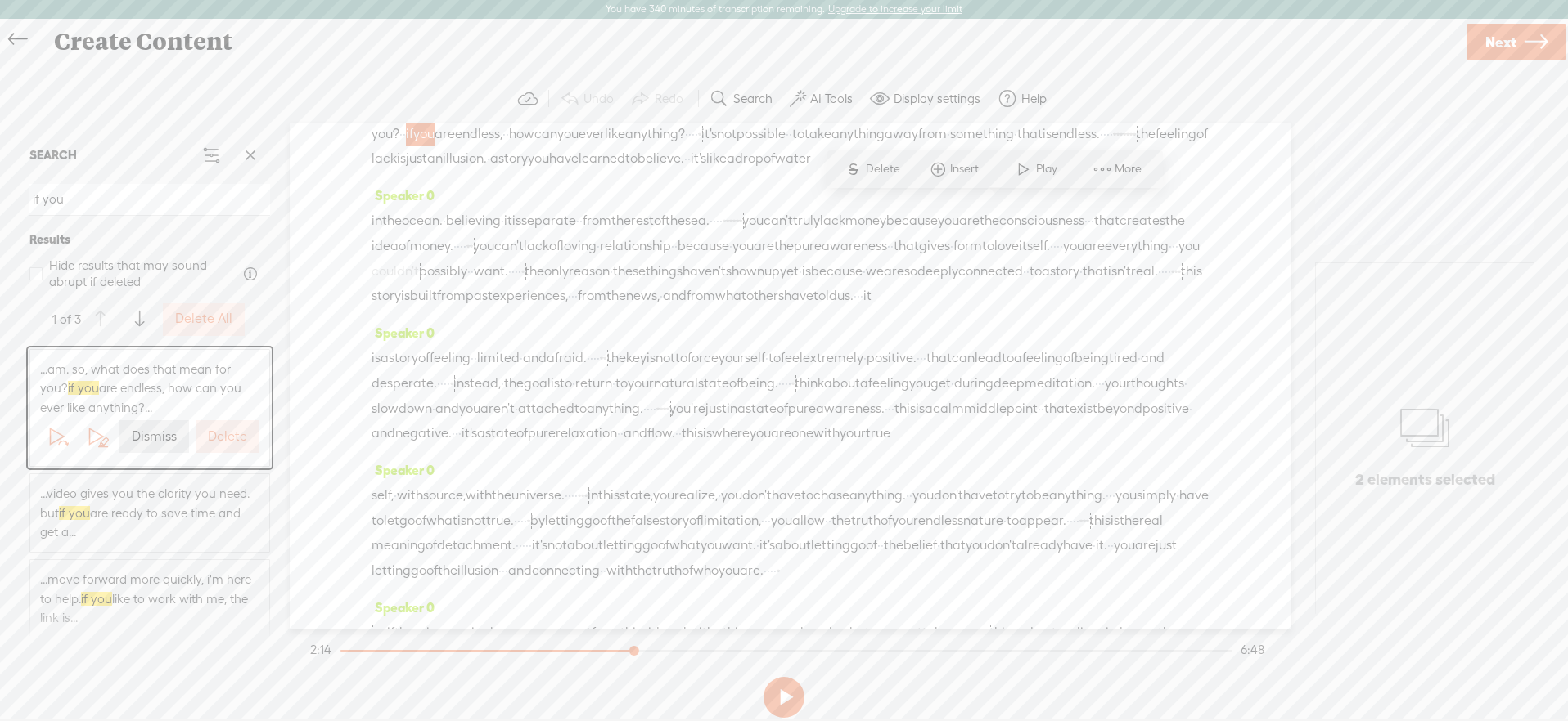
scroll to position [1114, 0]
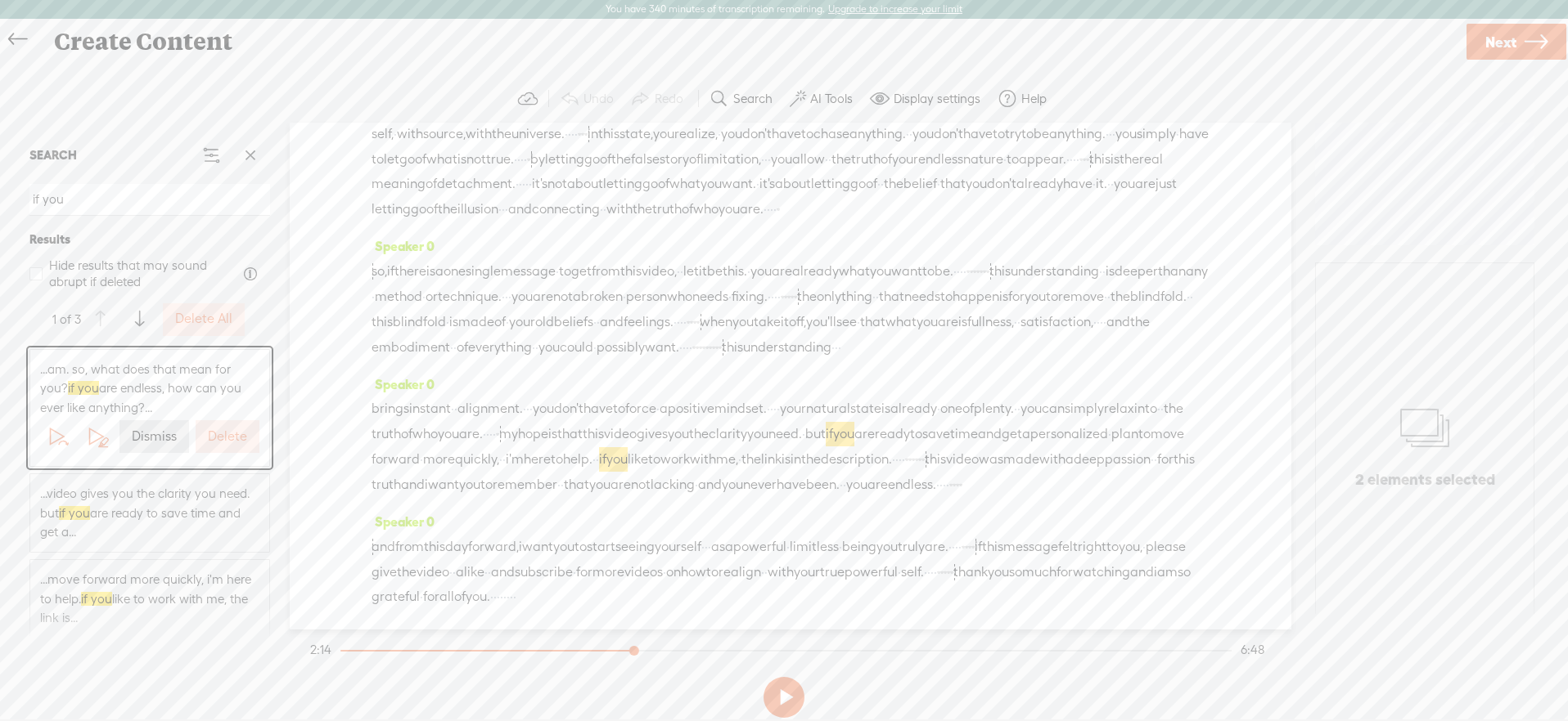
click at [99, 202] on input "if you" at bounding box center [149, 200] width 240 height 32
type input "link"
click at [720, 372] on div "Speaker 0 brings instant · · alignment. · · · you don't have to force · a posit…" at bounding box center [790, 441] width 838 height 138
click at [423, 448] on span "·" at bounding box center [421, 459] width 3 height 24
click at [524, 448] on span "i'm" at bounding box center [514, 459] width 18 height 24
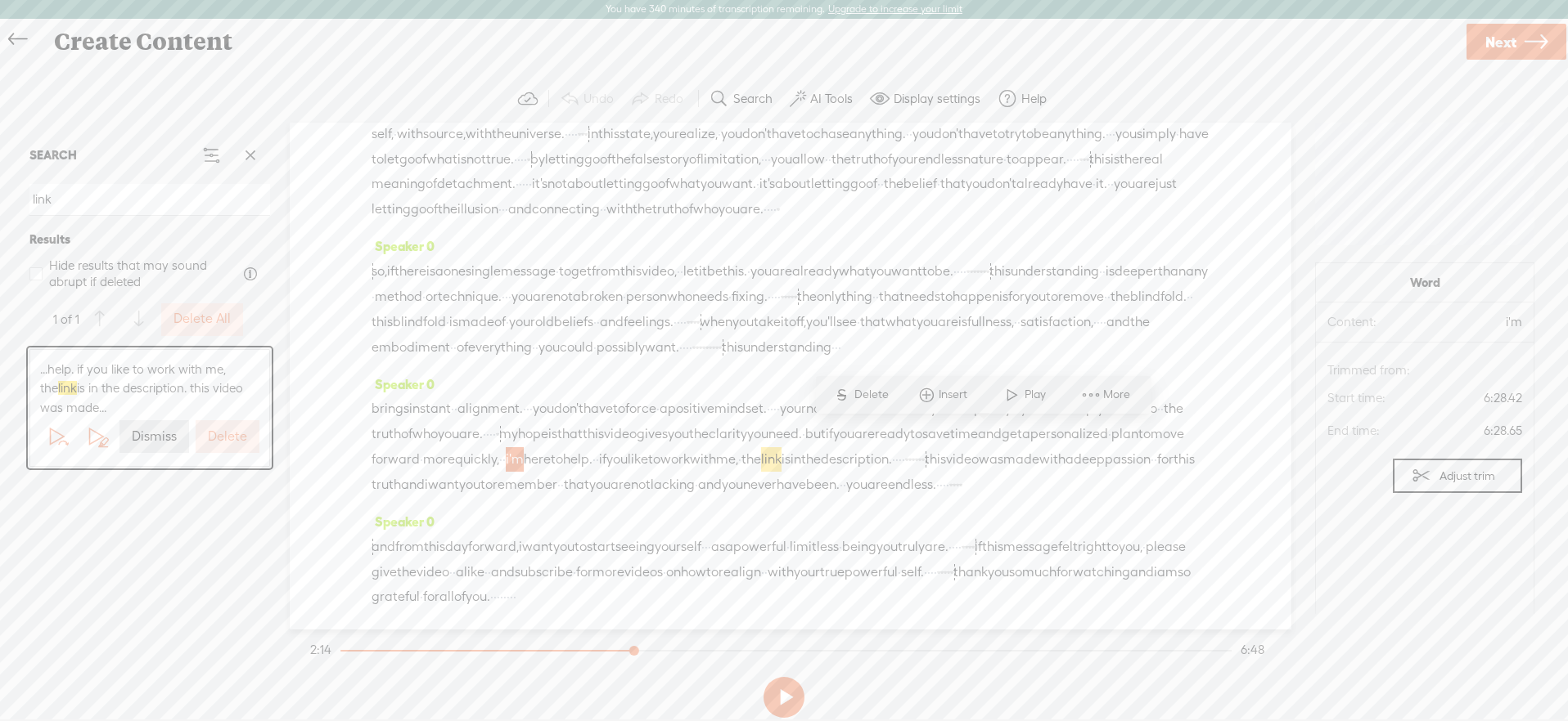
click at [1013, 403] on span at bounding box center [1011, 394] width 24 height 29
click at [781, 697] on button at bounding box center [784, 698] width 41 height 41
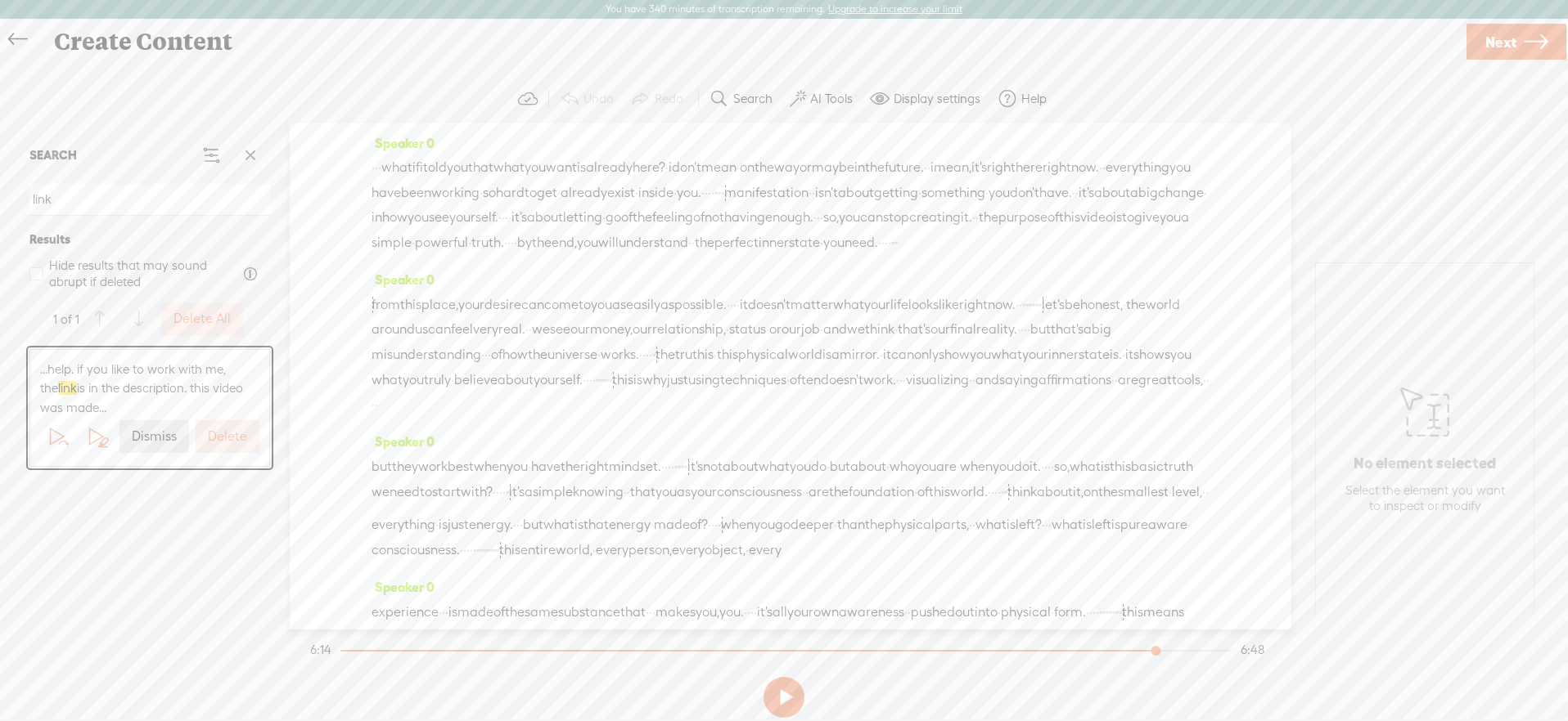
click at [381, 177] on span "·" at bounding box center [379, 167] width 3 height 24
click at [444, 131] on span "Play" at bounding box center [449, 128] width 25 height 16
click at [775, 688] on button at bounding box center [784, 698] width 41 height 41
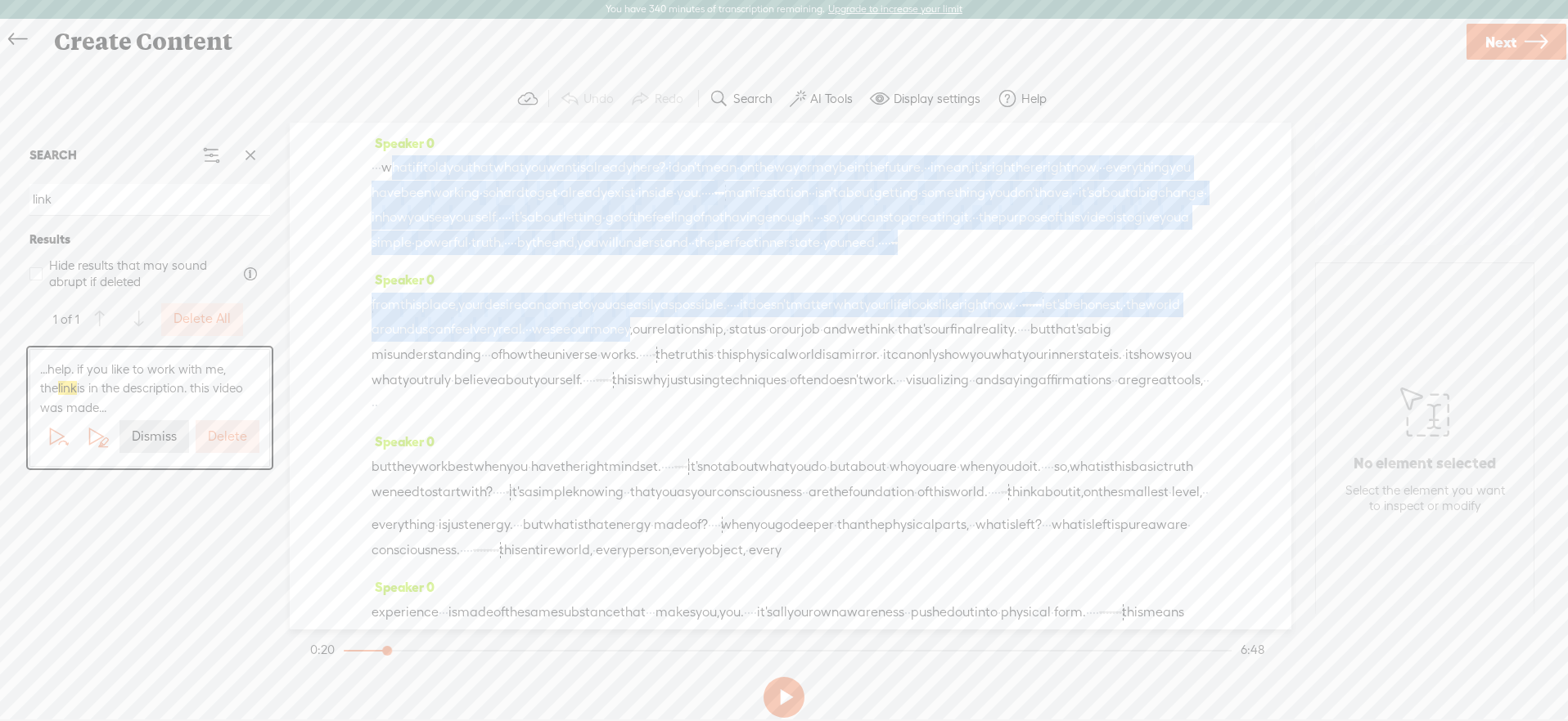
drag, startPoint x: 406, startPoint y: 163, endPoint x: 912, endPoint y: 354, distance: 540.8
click at [912, 354] on div "Speaker 0 · · · what if i told you that what you want is already here? · i don'…" at bounding box center [790, 376] width 1002 height 507
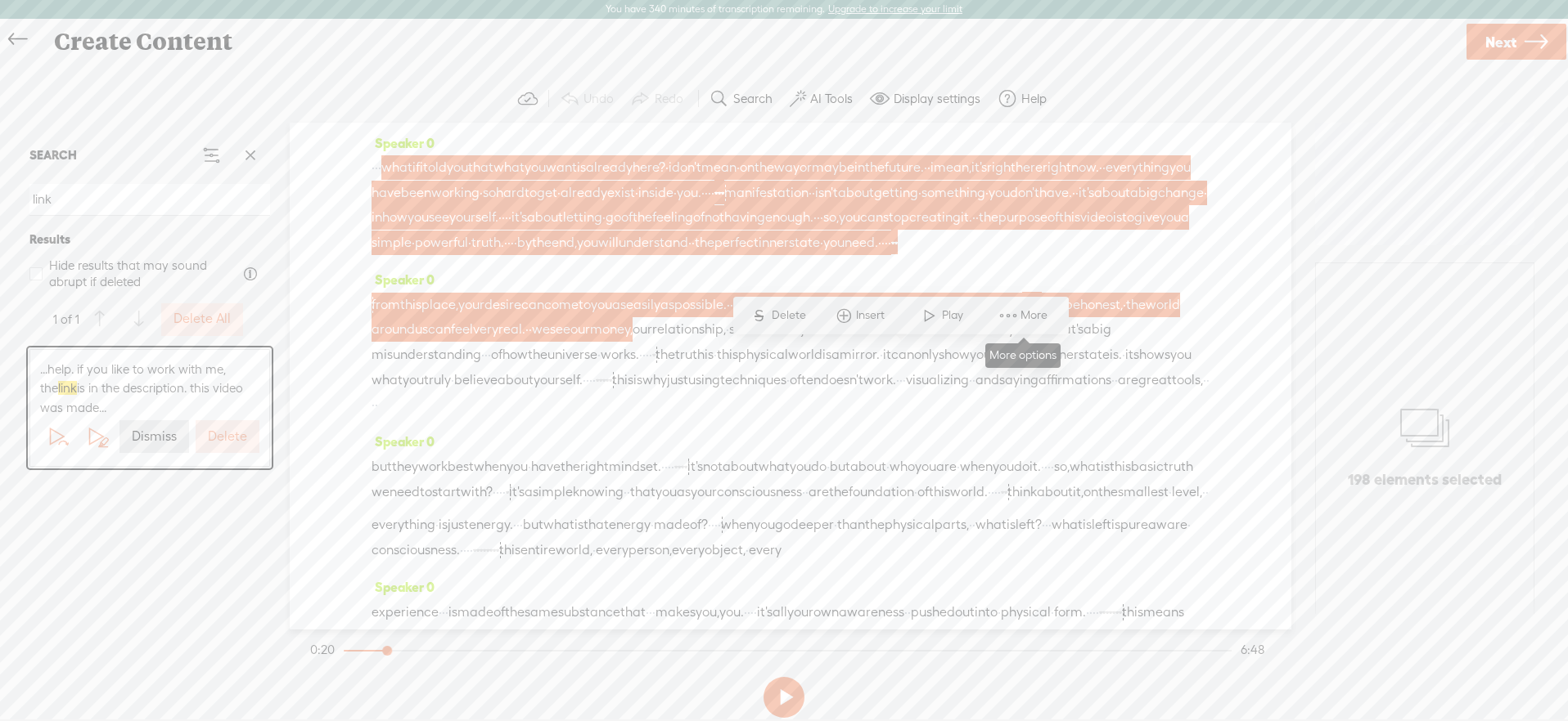
click at [1039, 314] on span "More" at bounding box center [1036, 315] width 31 height 16
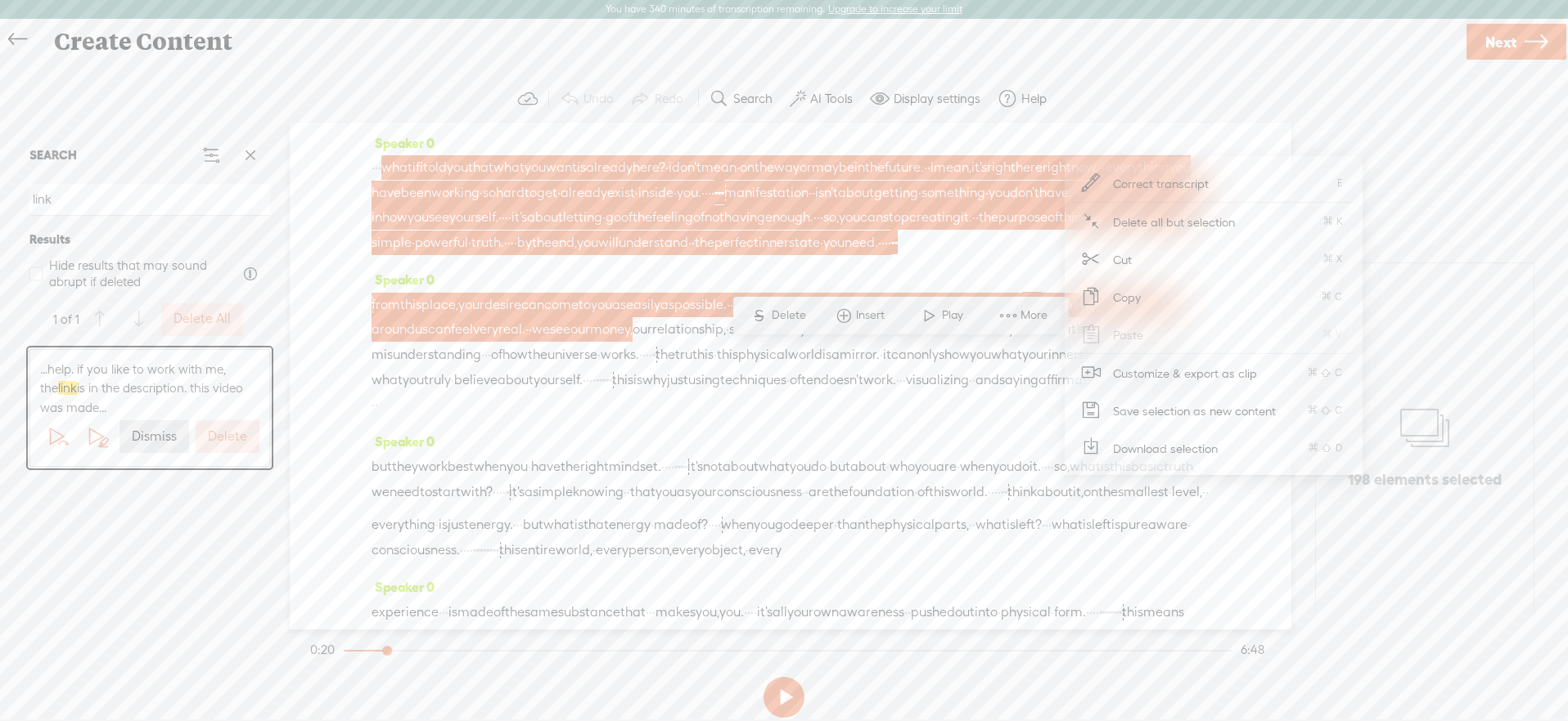
click at [1129, 439] on span "Download selection" at bounding box center [1166, 449] width 170 height 37
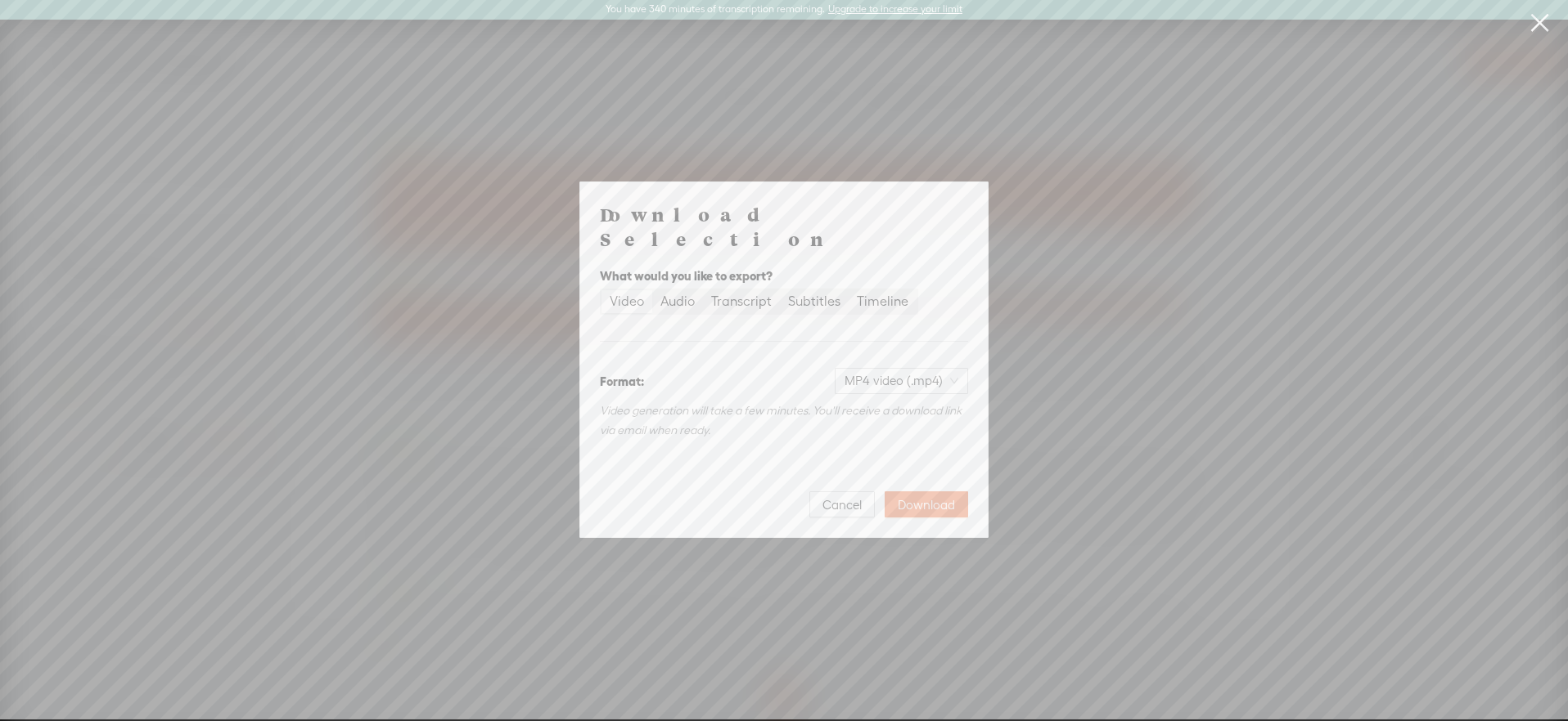
click at [907, 497] on span "Download" at bounding box center [926, 505] width 57 height 16
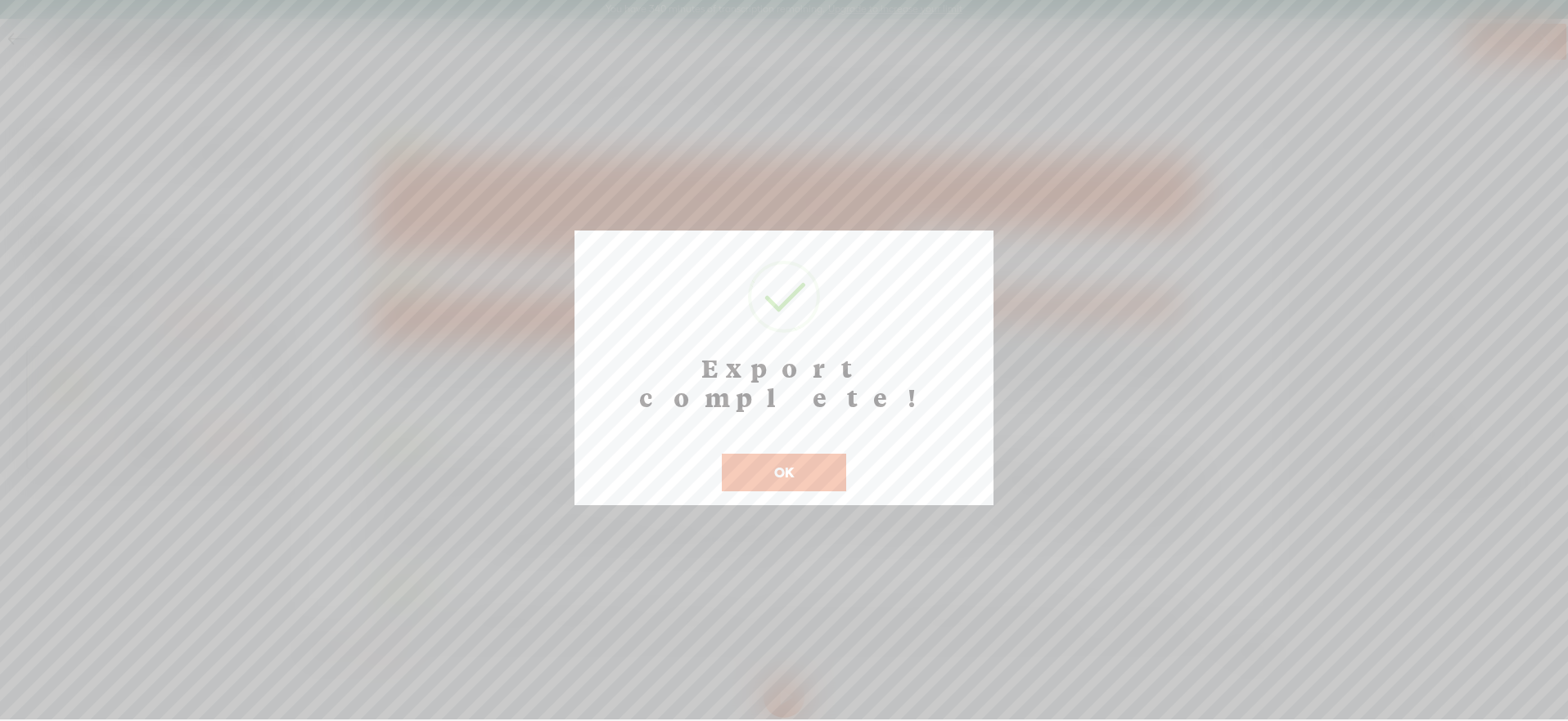
click at [804, 454] on button "OK" at bounding box center [784, 472] width 124 height 38
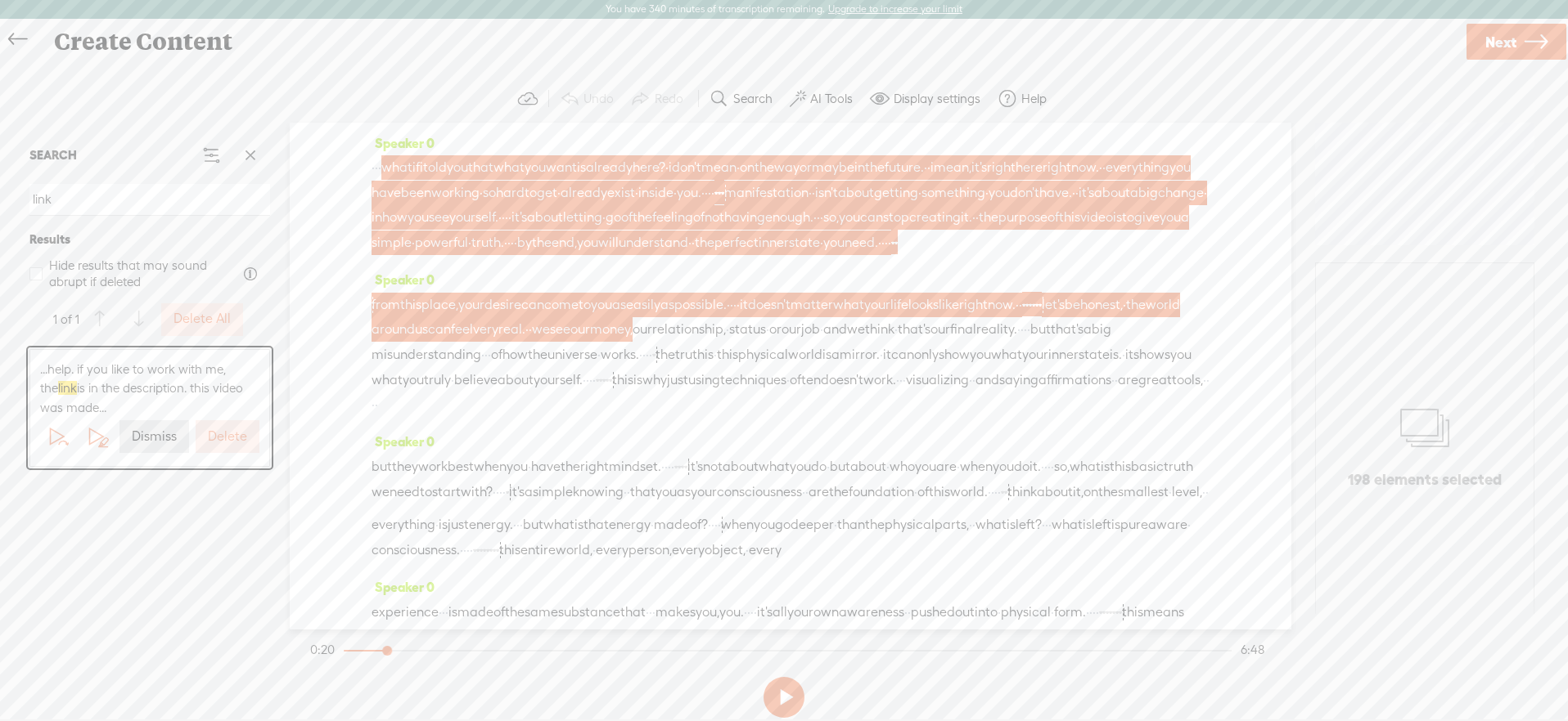
click at [498, 226] on span "yourself." at bounding box center [473, 217] width 49 height 24
